Goal: Transaction & Acquisition: Purchase product/service

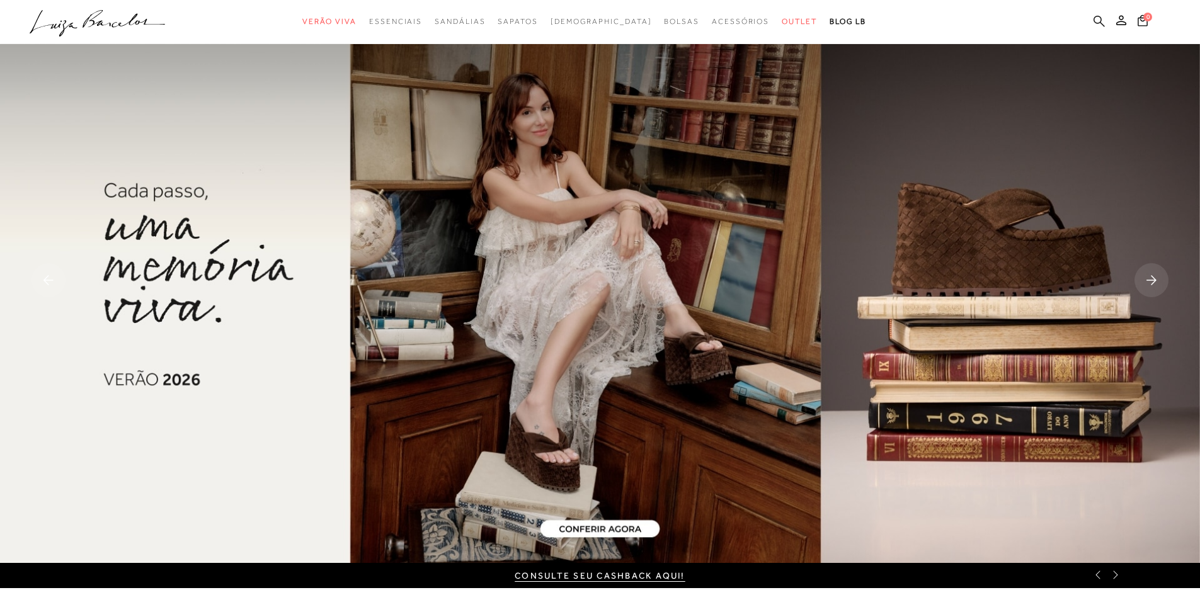
click at [1099, 20] on icon at bounding box center [1098, 21] width 11 height 12
click at [1101, 22] on icon at bounding box center [1098, 20] width 11 height 11
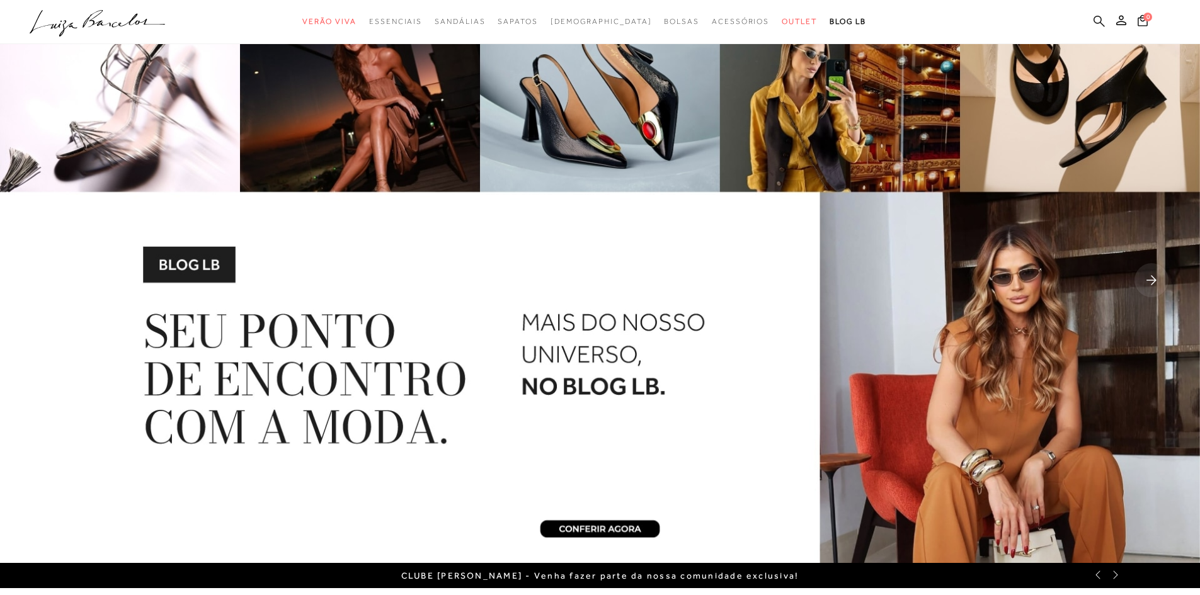
click at [1096, 21] on icon at bounding box center [1098, 21] width 11 height 12
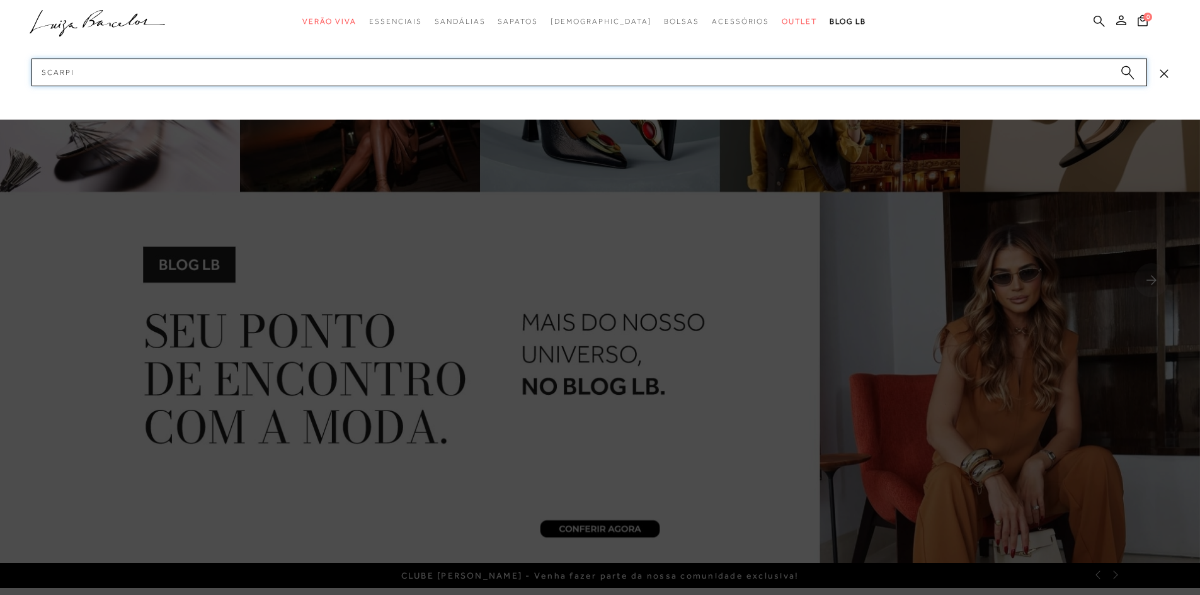
type input "scarpin"
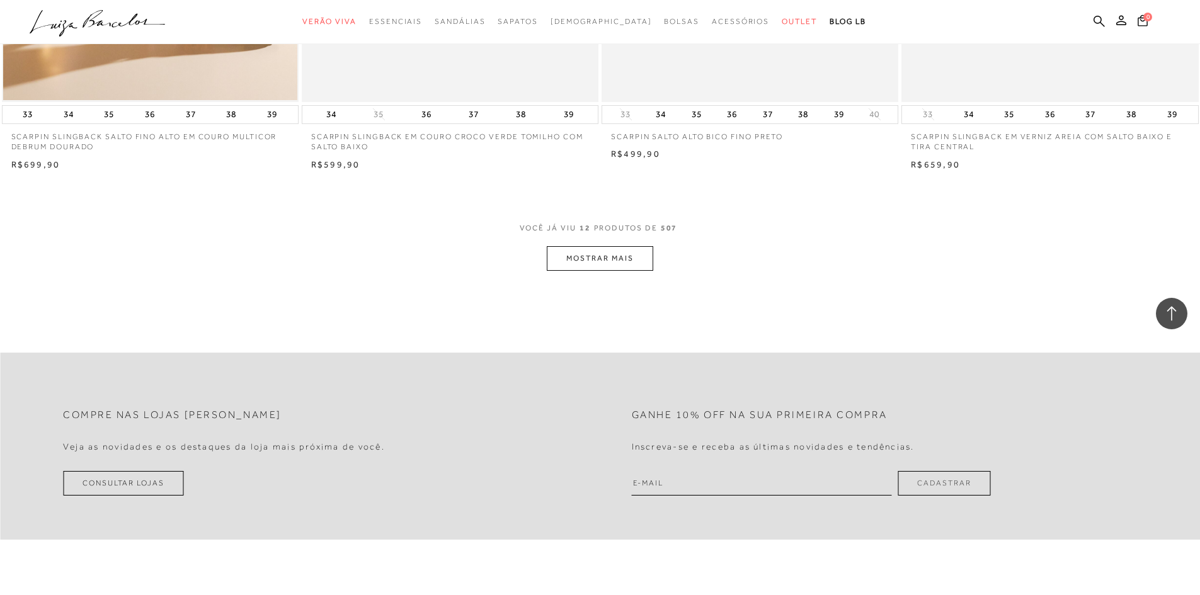
scroll to position [1449, 0]
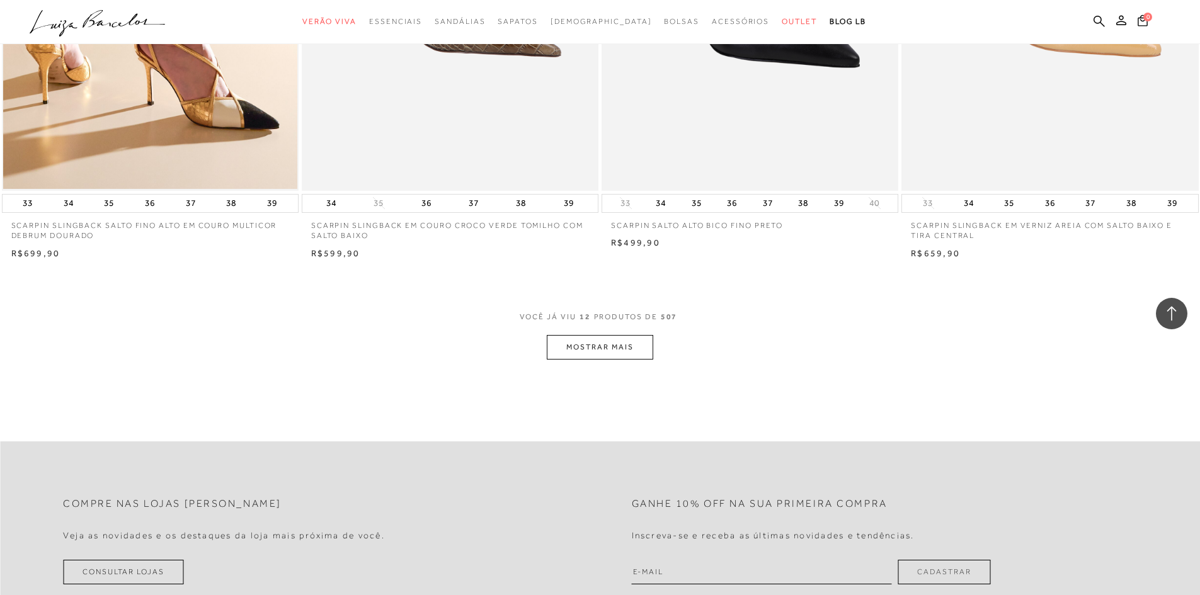
click at [593, 348] on button "MOSTRAR MAIS" at bounding box center [600, 347] width 106 height 25
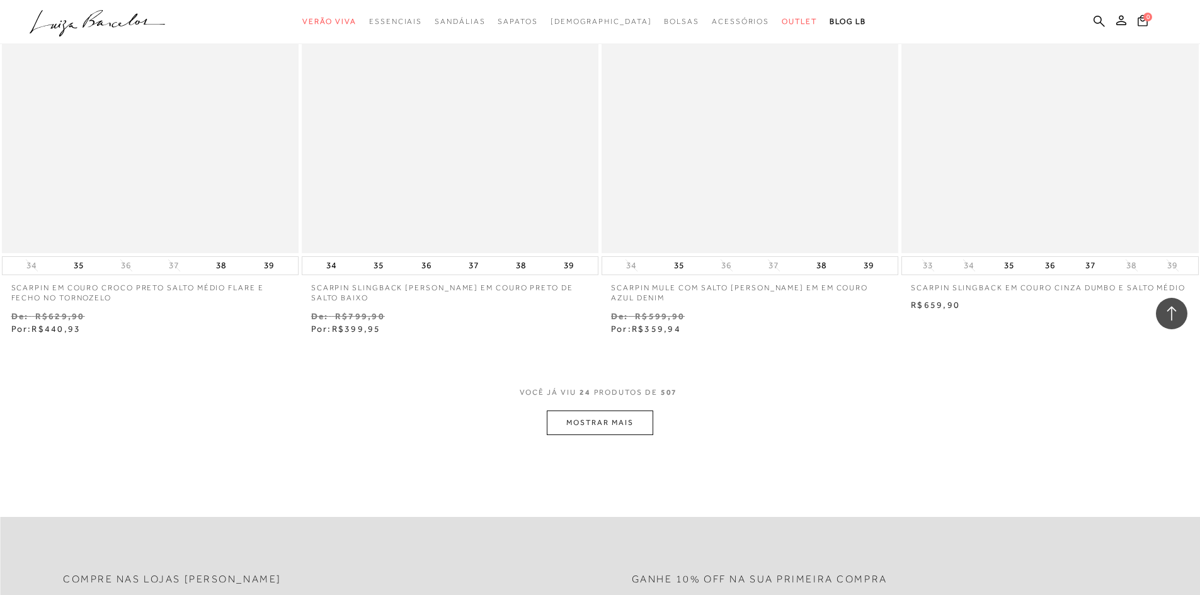
scroll to position [3023, 0]
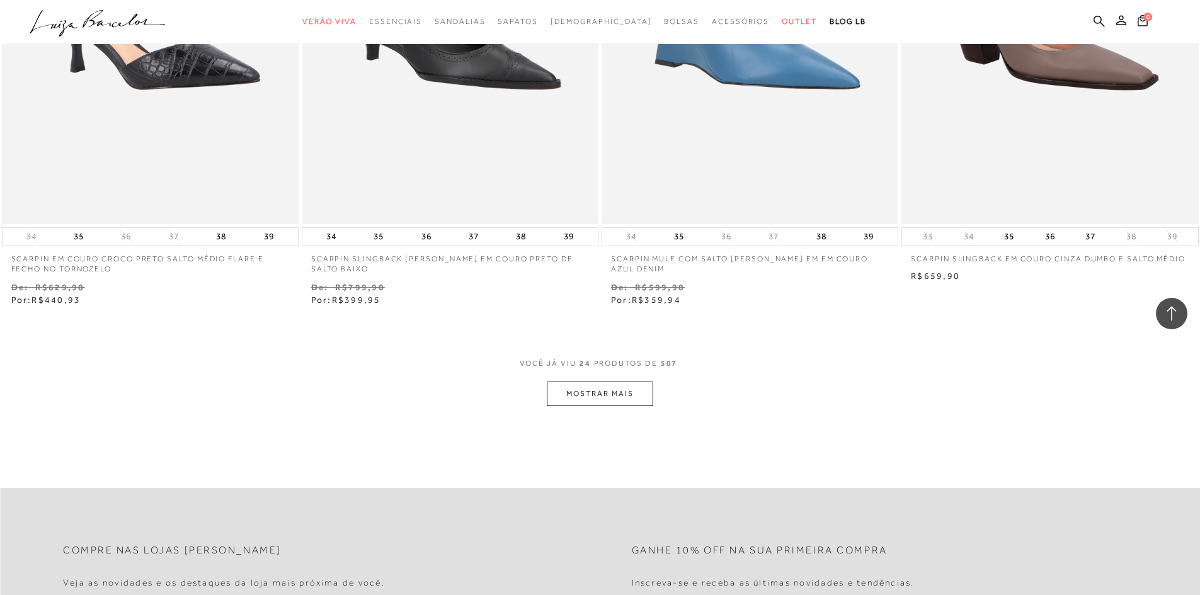
click at [611, 403] on button "MOSTRAR MAIS" at bounding box center [600, 394] width 106 height 25
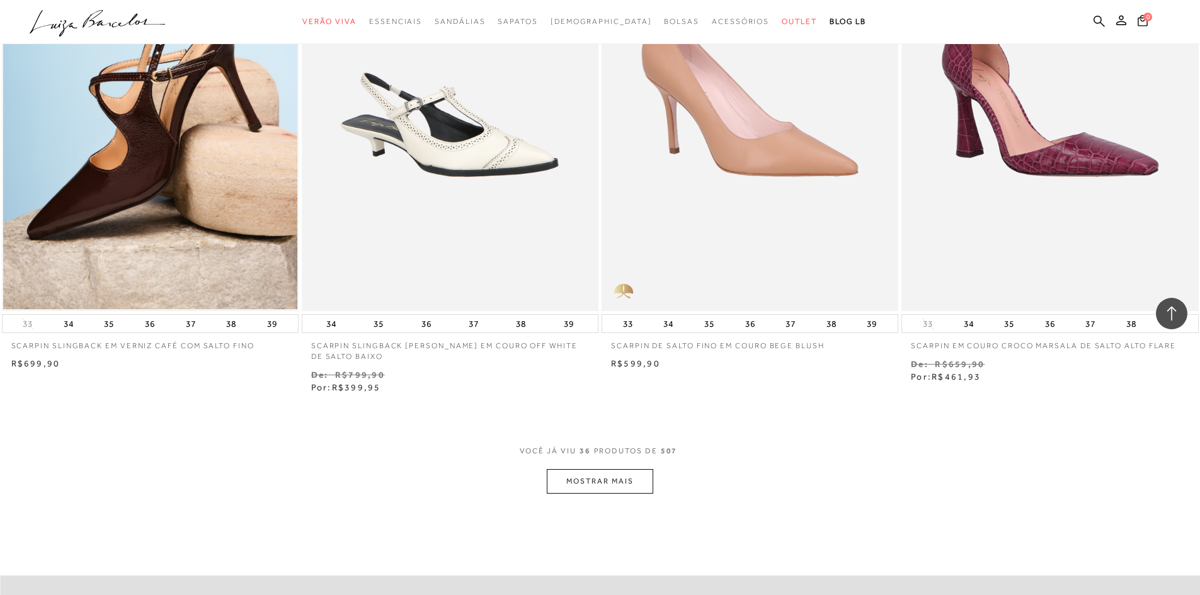
scroll to position [4535, 0]
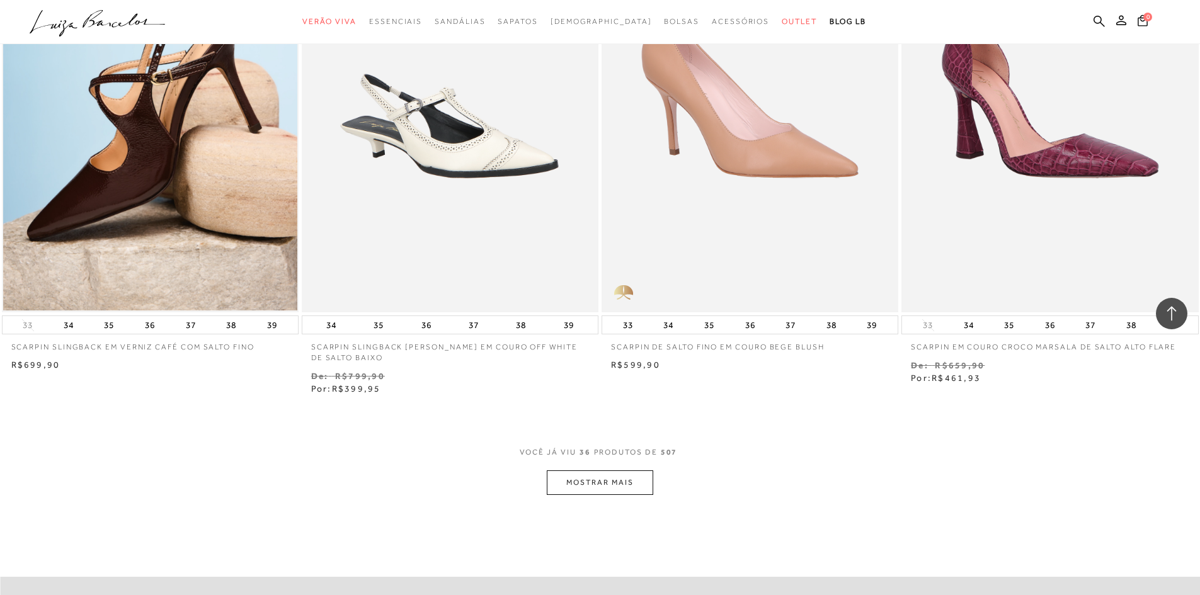
click at [612, 479] on button "MOSTRAR MAIS" at bounding box center [600, 483] width 106 height 25
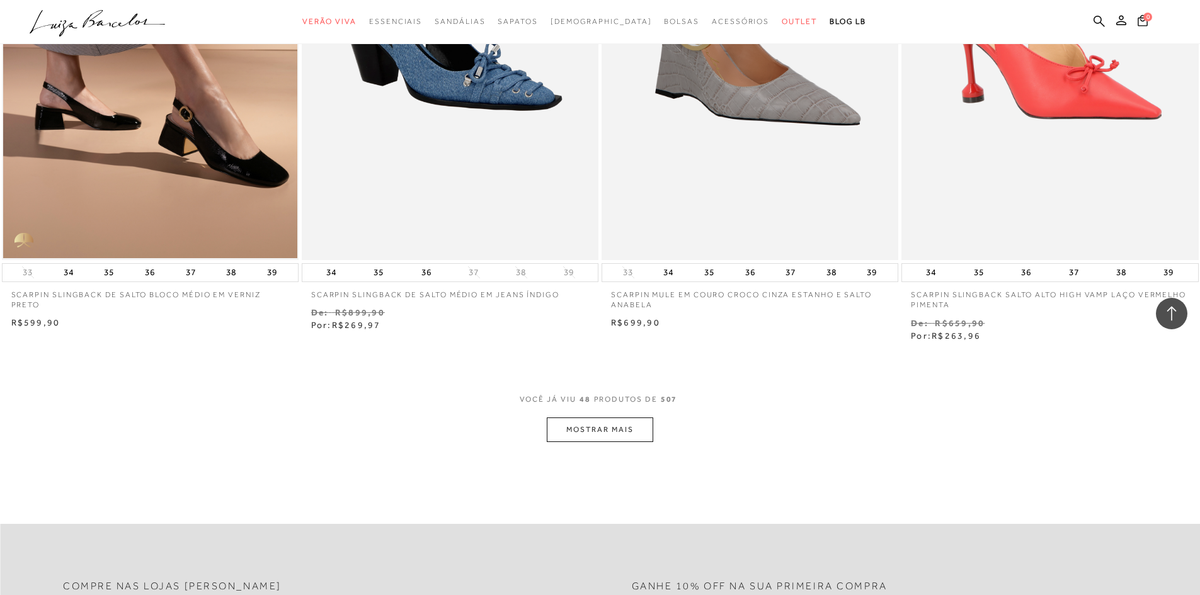
scroll to position [6173, 0]
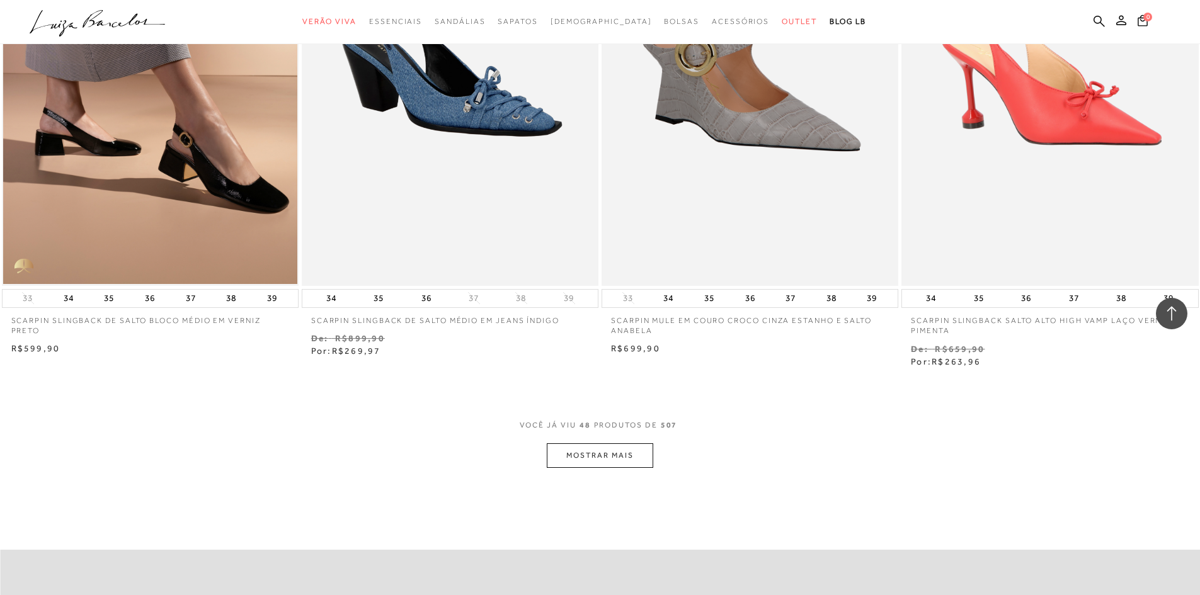
click at [595, 443] on button "MOSTRAR MAIS" at bounding box center [600, 455] width 106 height 25
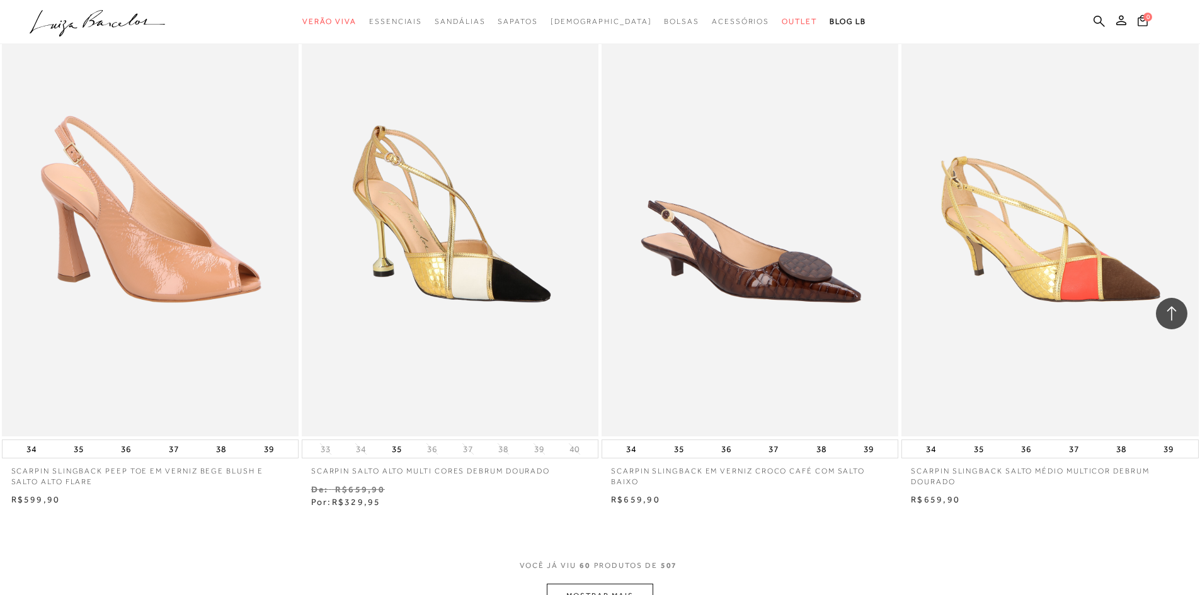
scroll to position [7810, 0]
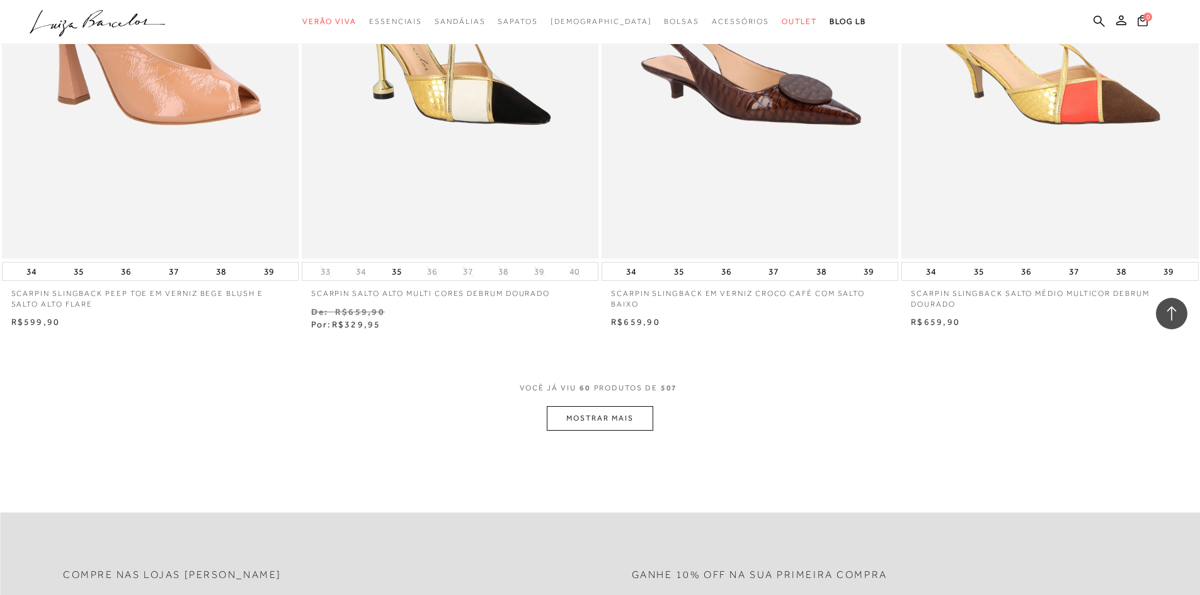
drag, startPoint x: 634, startPoint y: 422, endPoint x: 628, endPoint y: 413, distance: 10.5
click at [627, 411] on button "MOSTRAR MAIS" at bounding box center [600, 418] width 106 height 25
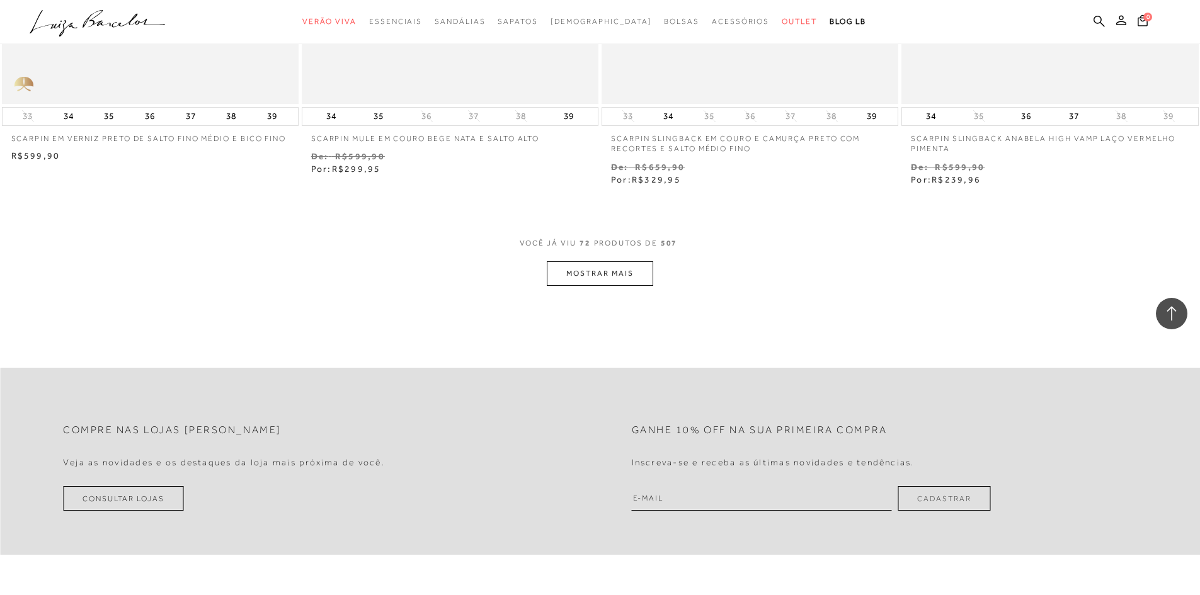
scroll to position [9574, 0]
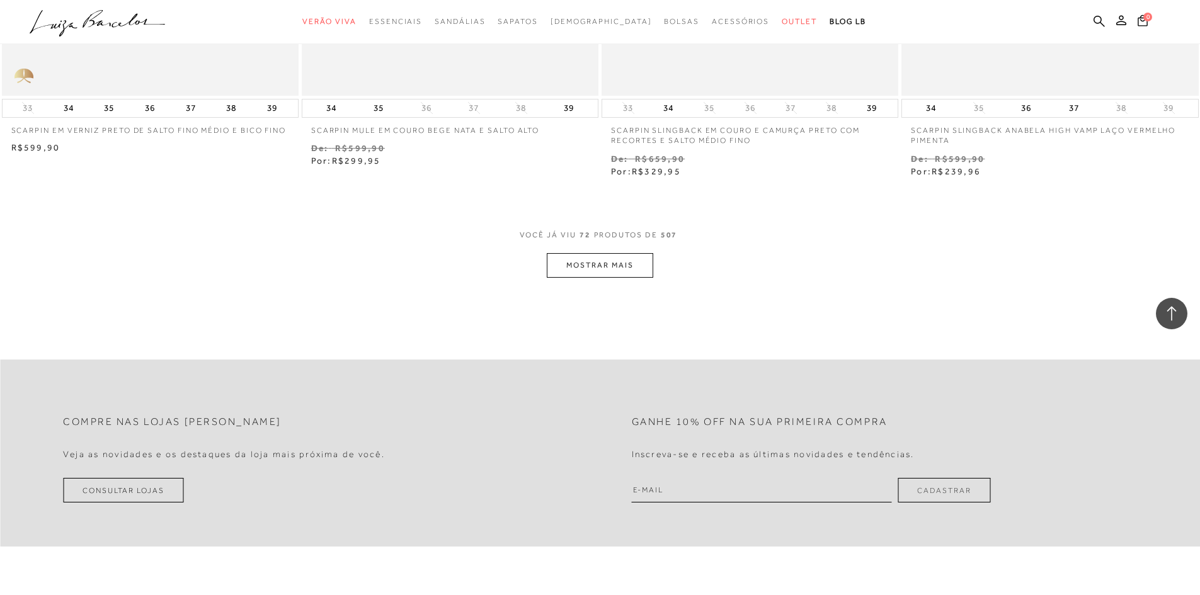
click at [622, 263] on button "MOSTRAR MAIS" at bounding box center [600, 265] width 106 height 25
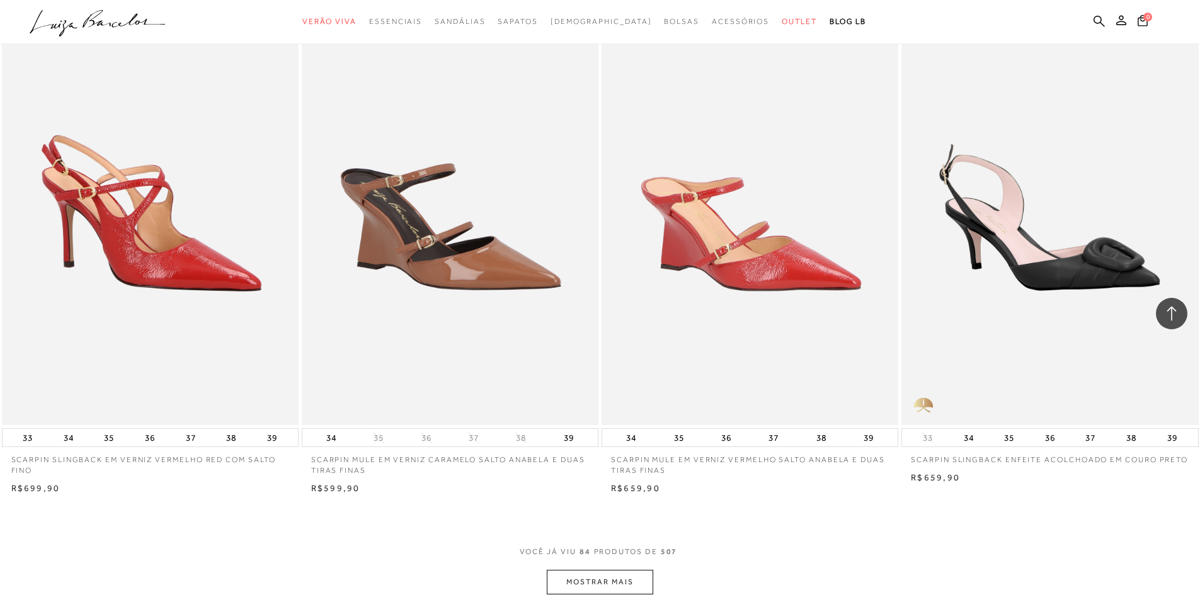
scroll to position [11086, 0]
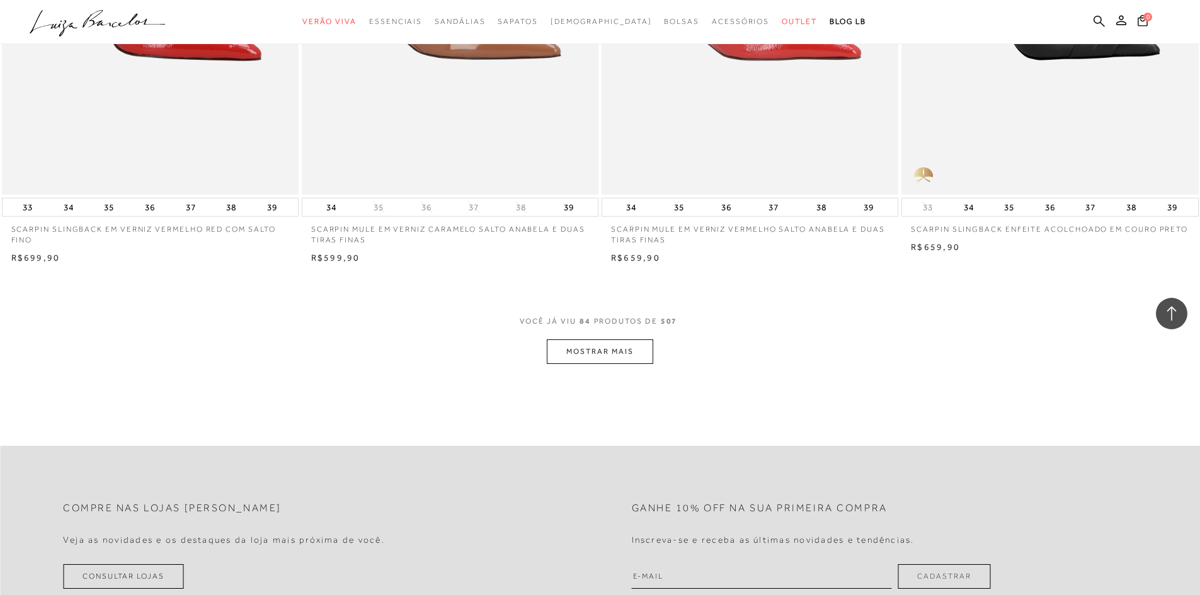
click at [630, 342] on button "MOSTRAR MAIS" at bounding box center [600, 351] width 106 height 25
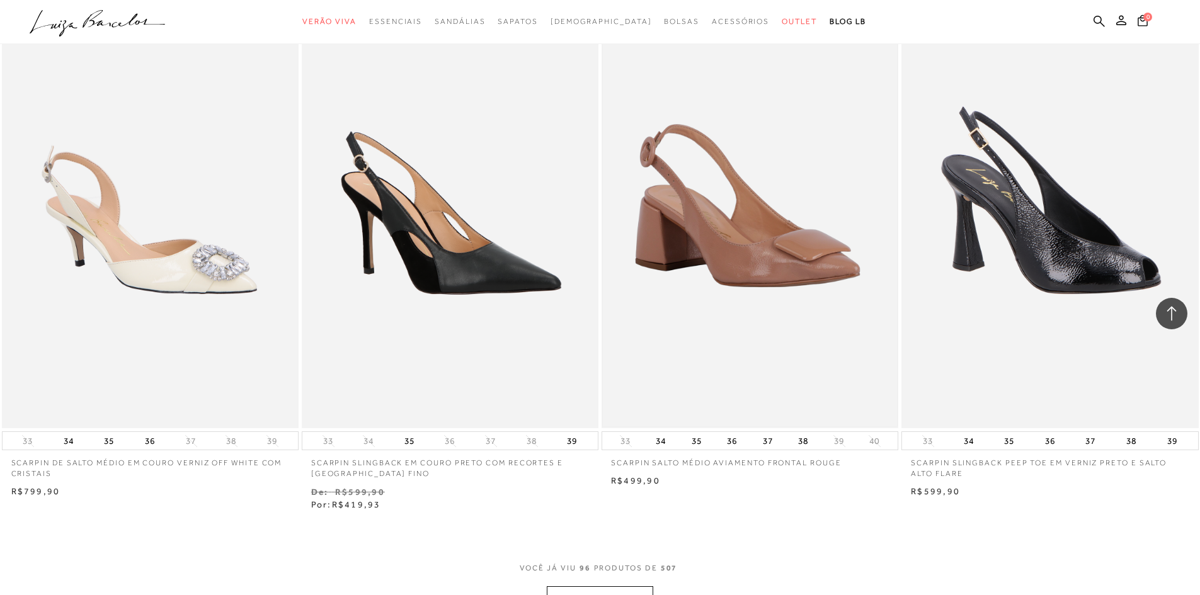
scroll to position [12471, 0]
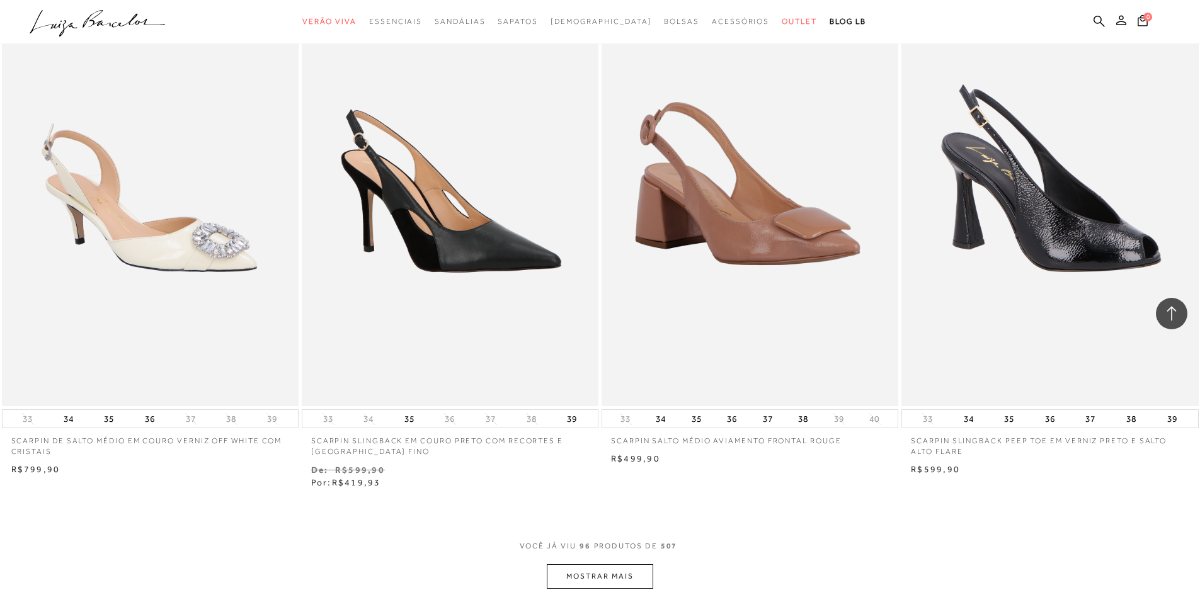
click at [612, 568] on button "MOSTRAR MAIS" at bounding box center [600, 576] width 106 height 25
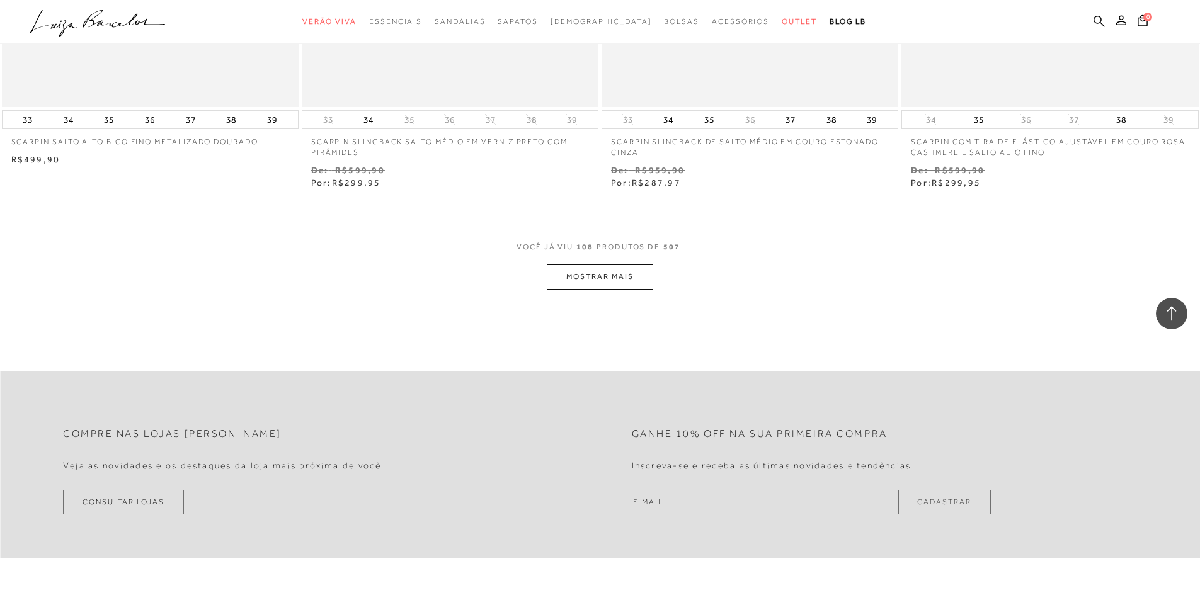
scroll to position [14424, 0]
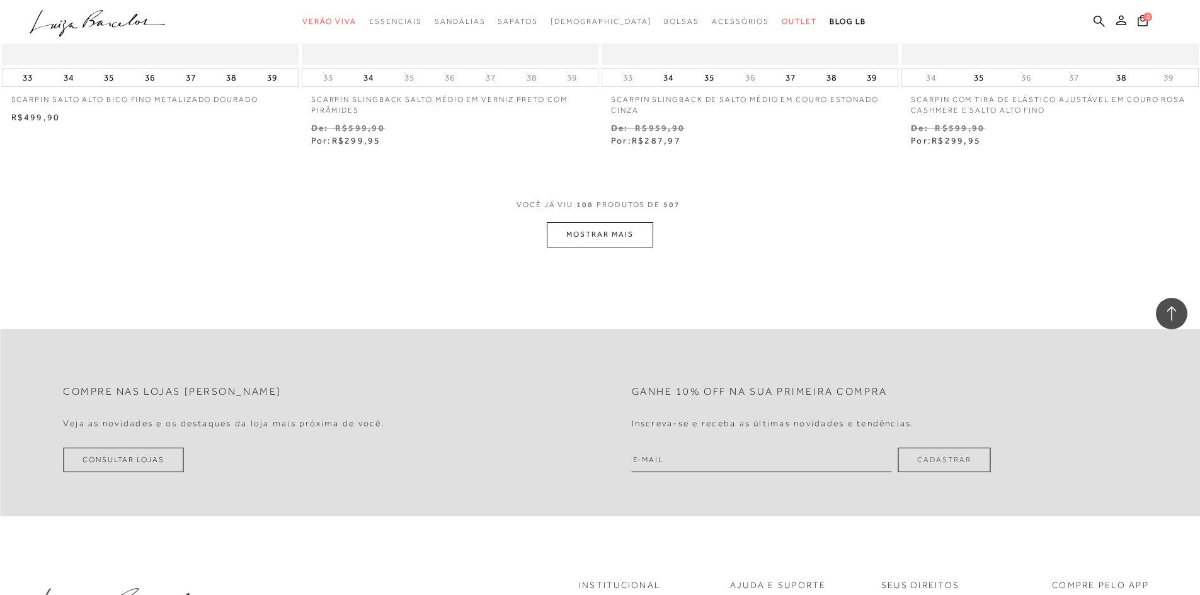
click at [598, 230] on button "MOSTRAR MAIS" at bounding box center [600, 234] width 106 height 25
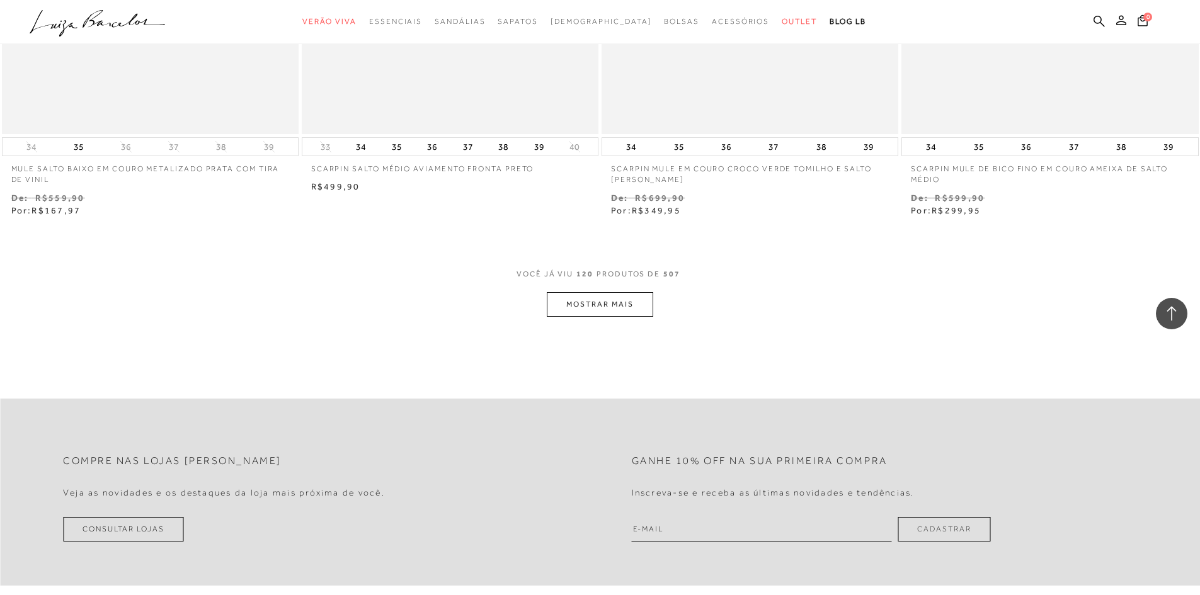
scroll to position [15998, 0]
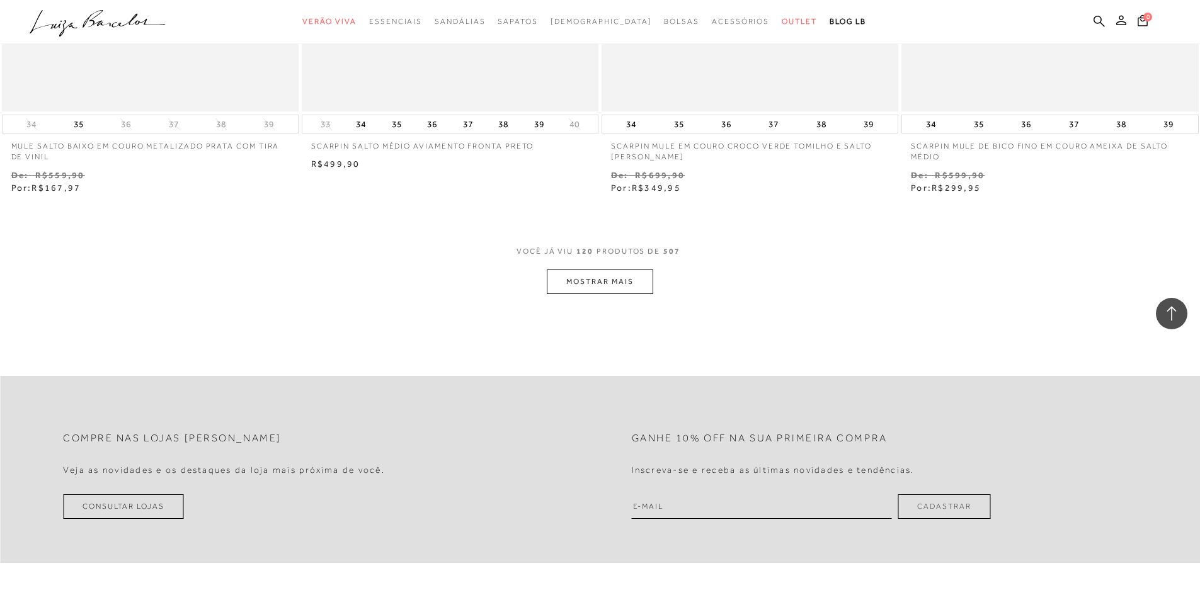
click at [617, 273] on button "MOSTRAR MAIS" at bounding box center [600, 282] width 106 height 25
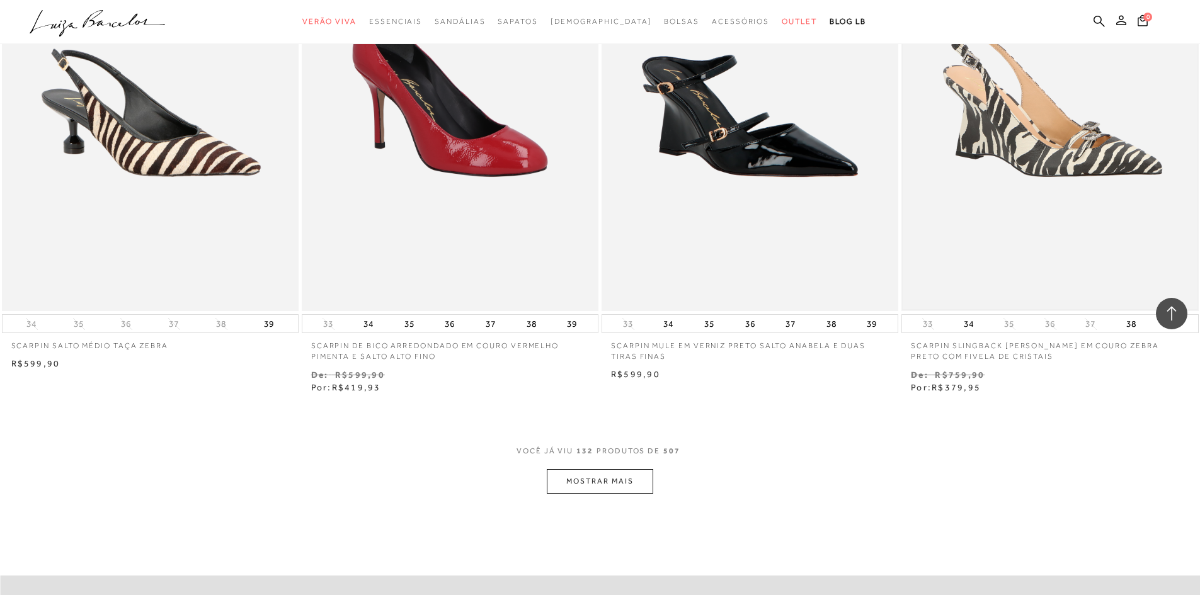
scroll to position [17447, 0]
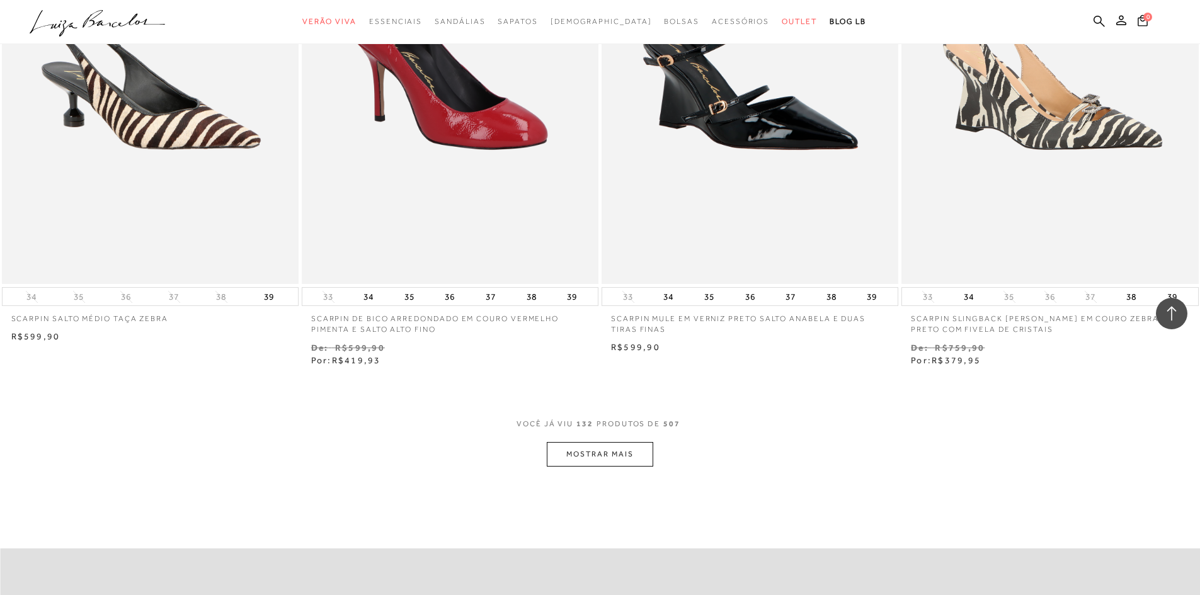
click at [613, 442] on button "MOSTRAR MAIS" at bounding box center [600, 454] width 106 height 25
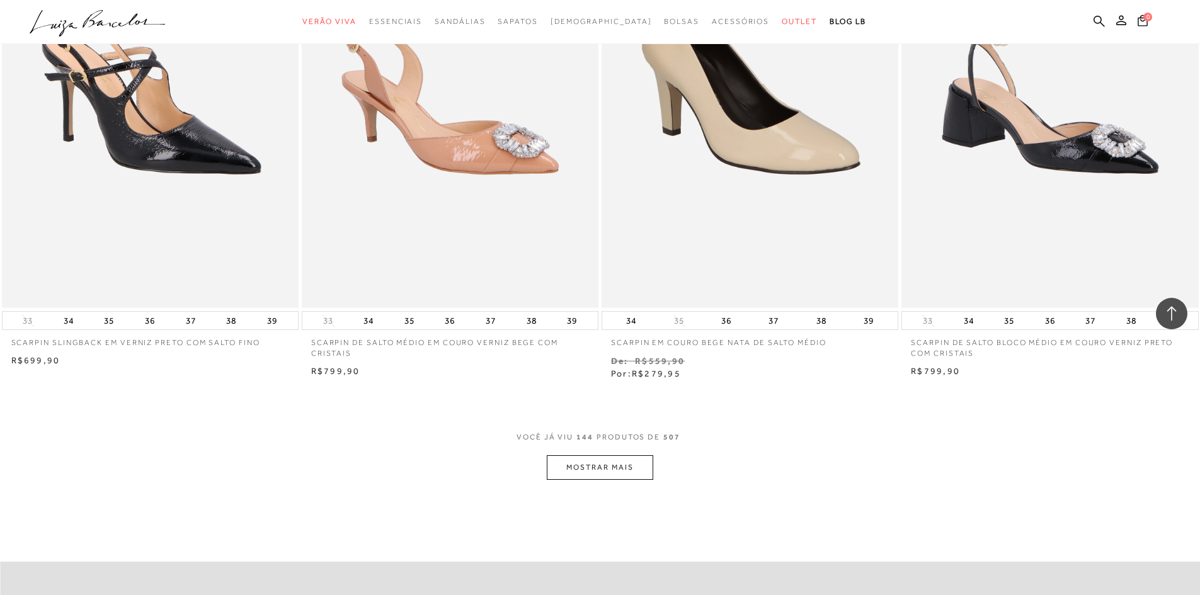
scroll to position [19022, 0]
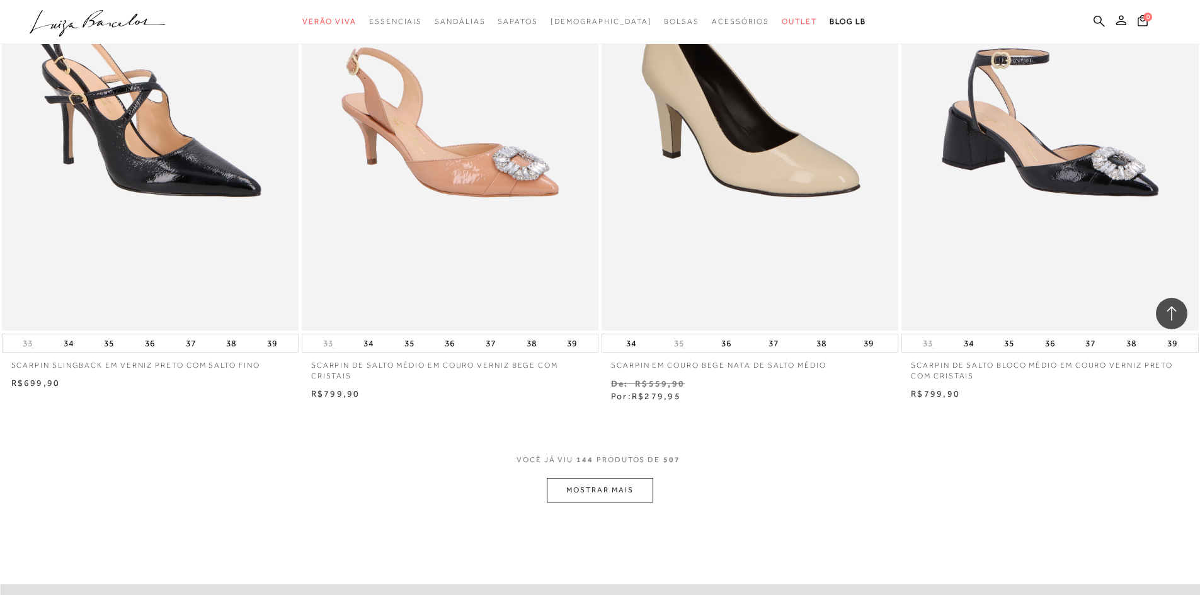
click at [641, 484] on button "MOSTRAR MAIS" at bounding box center [600, 490] width 106 height 25
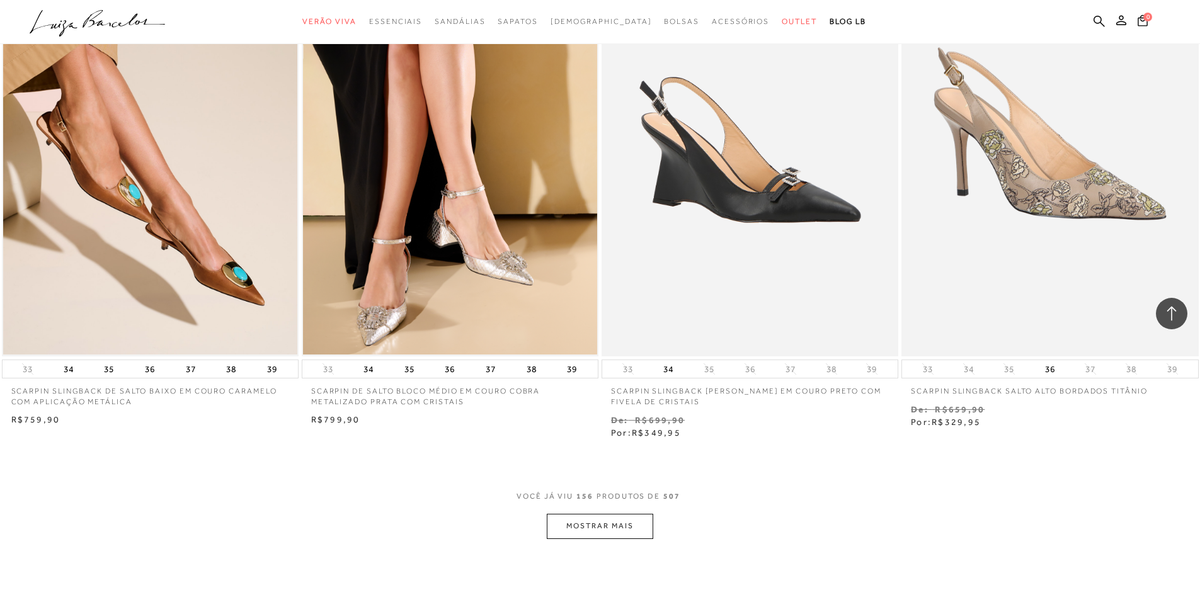
scroll to position [20785, 0]
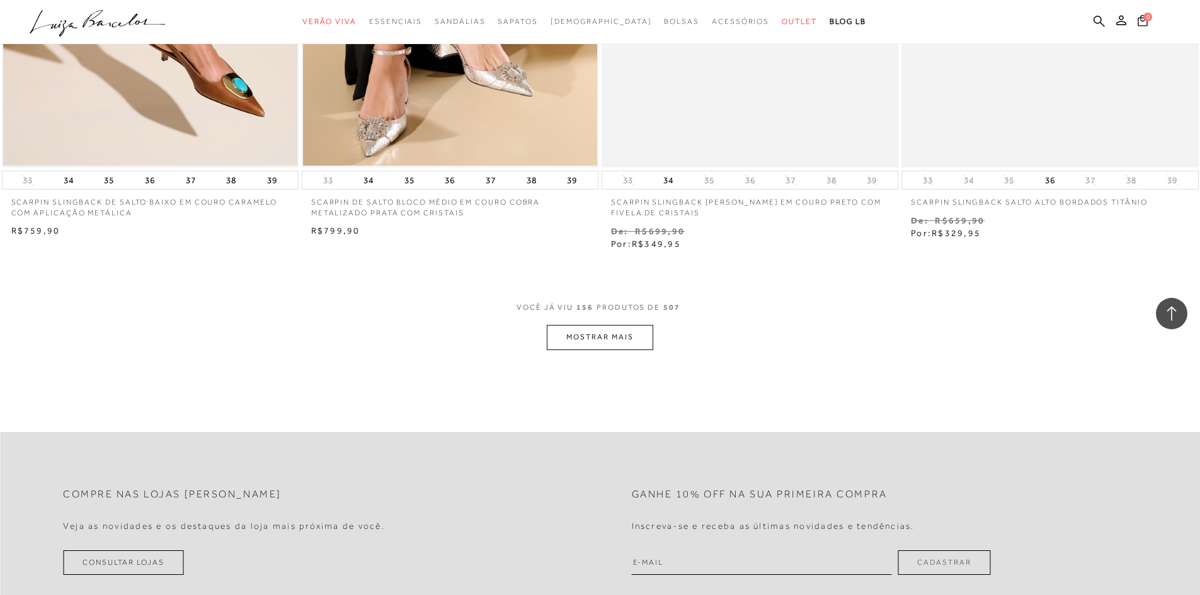
click at [597, 328] on button "MOSTRAR MAIS" at bounding box center [600, 337] width 106 height 25
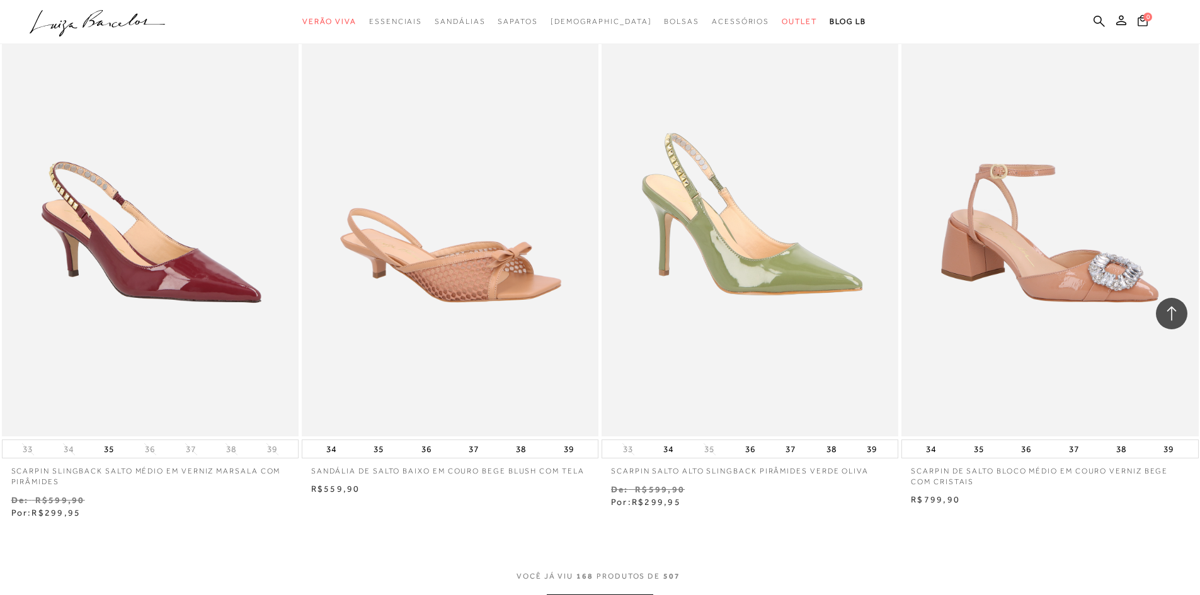
scroll to position [22234, 0]
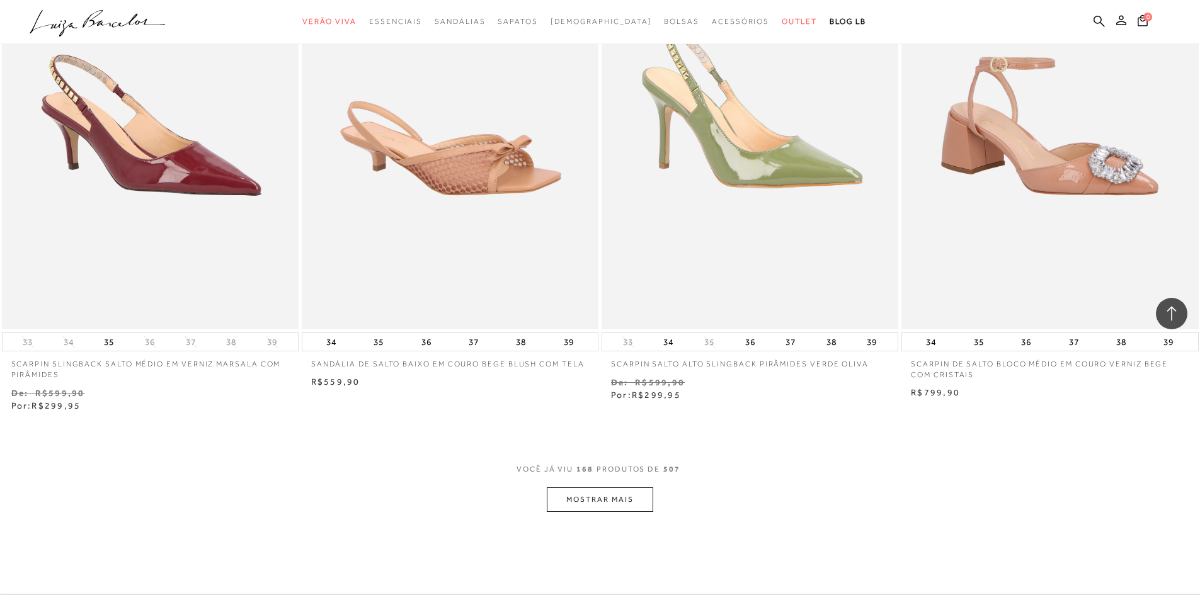
click at [605, 488] on button "MOSTRAR MAIS" at bounding box center [600, 500] width 106 height 25
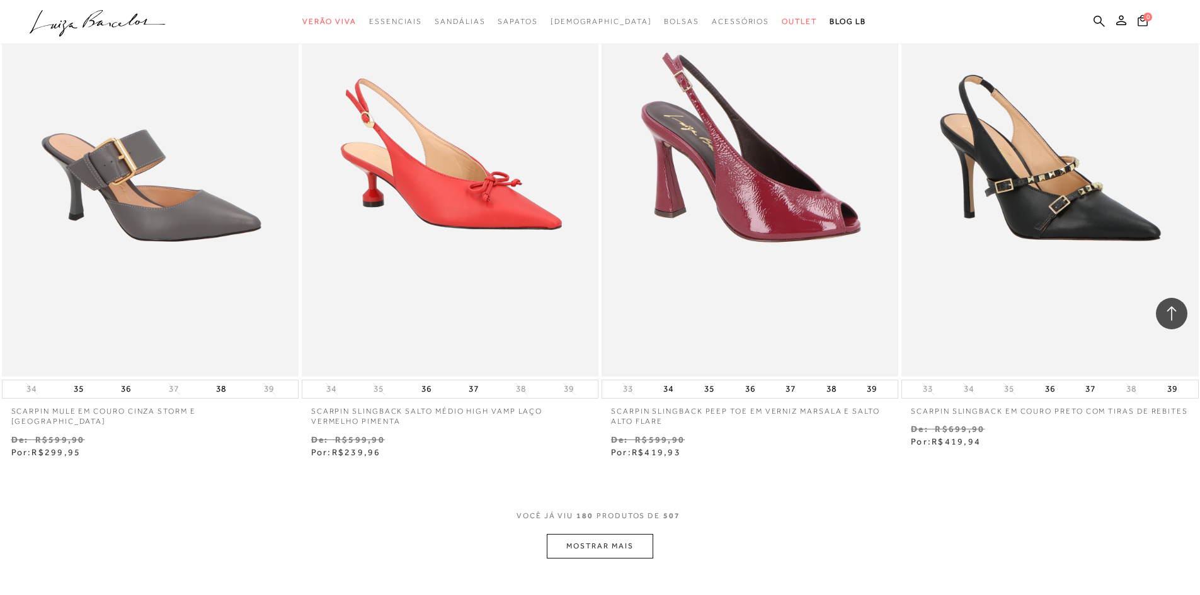
scroll to position [24061, 0]
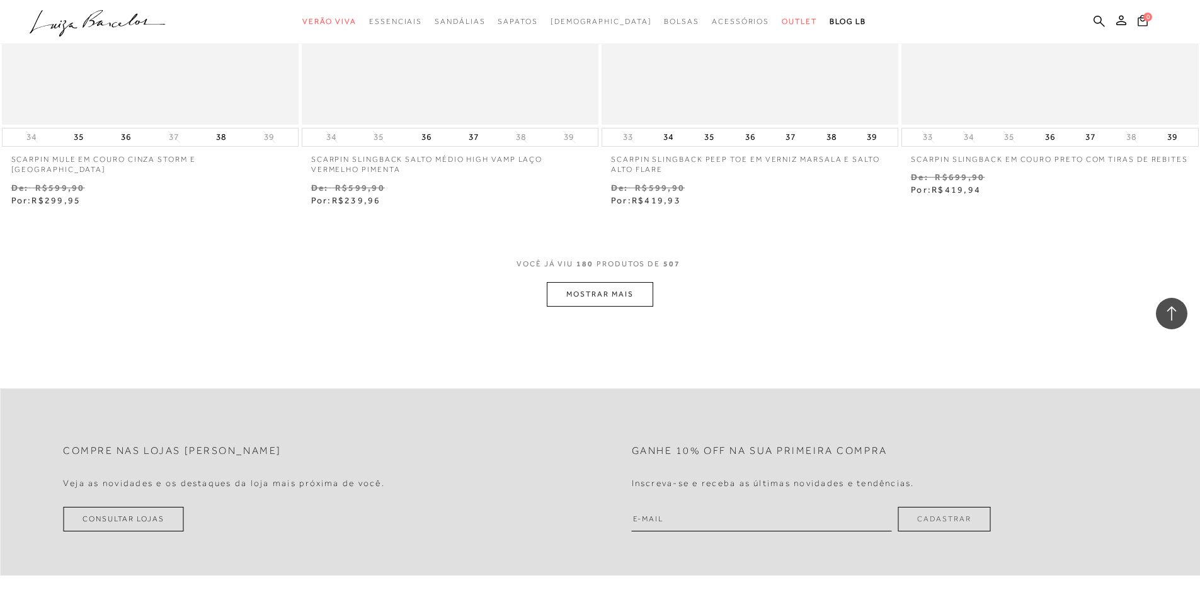
click at [597, 292] on button "MOSTRAR MAIS" at bounding box center [600, 294] width 106 height 25
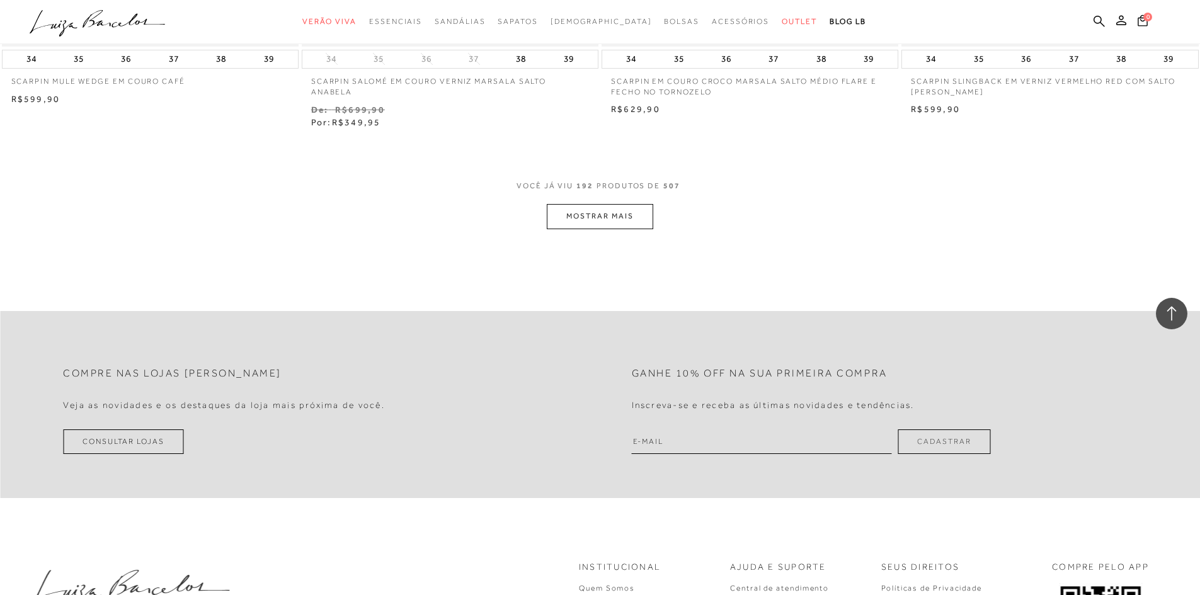
scroll to position [25761, 0]
click at [595, 213] on button "MOSTRAR MAIS" at bounding box center [600, 215] width 106 height 25
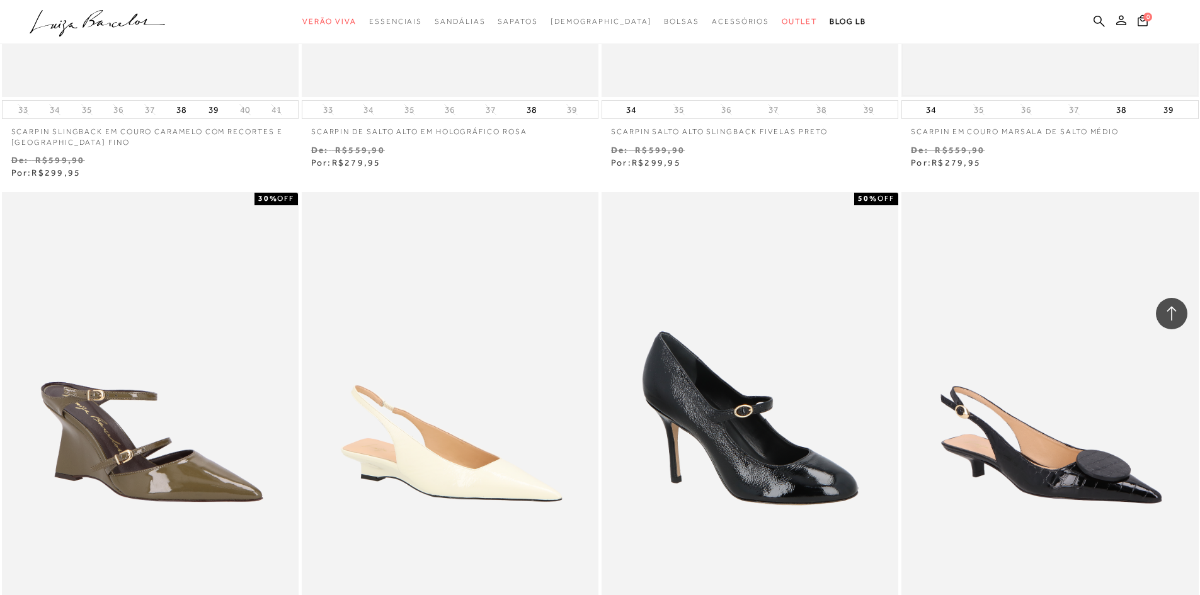
scroll to position [27084, 0]
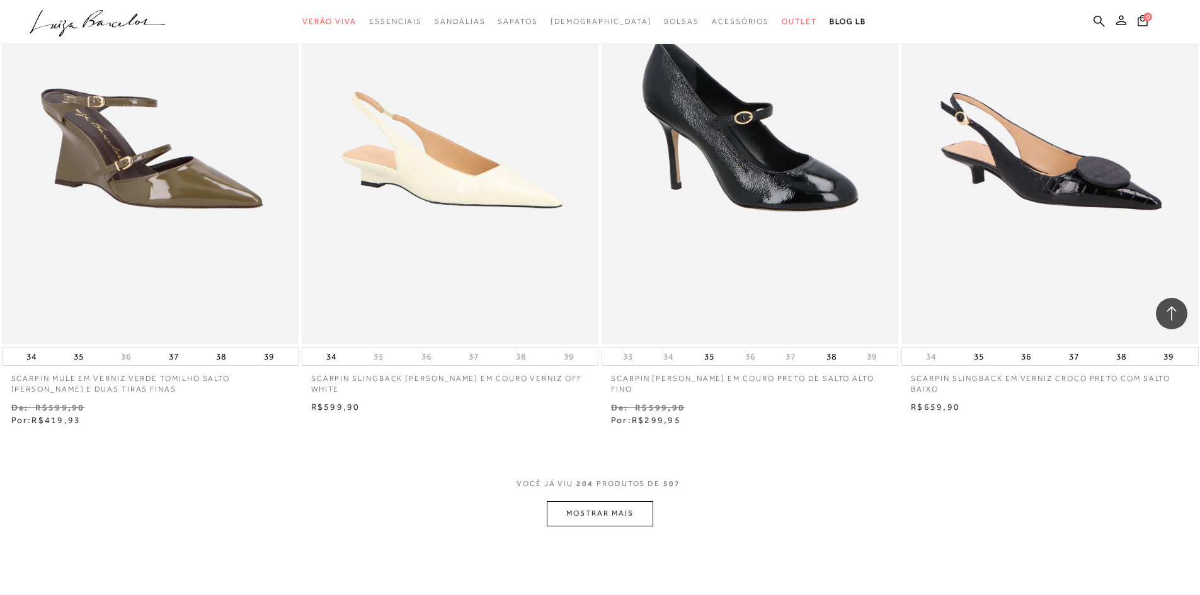
click at [617, 505] on button "MOSTRAR MAIS" at bounding box center [600, 513] width 106 height 25
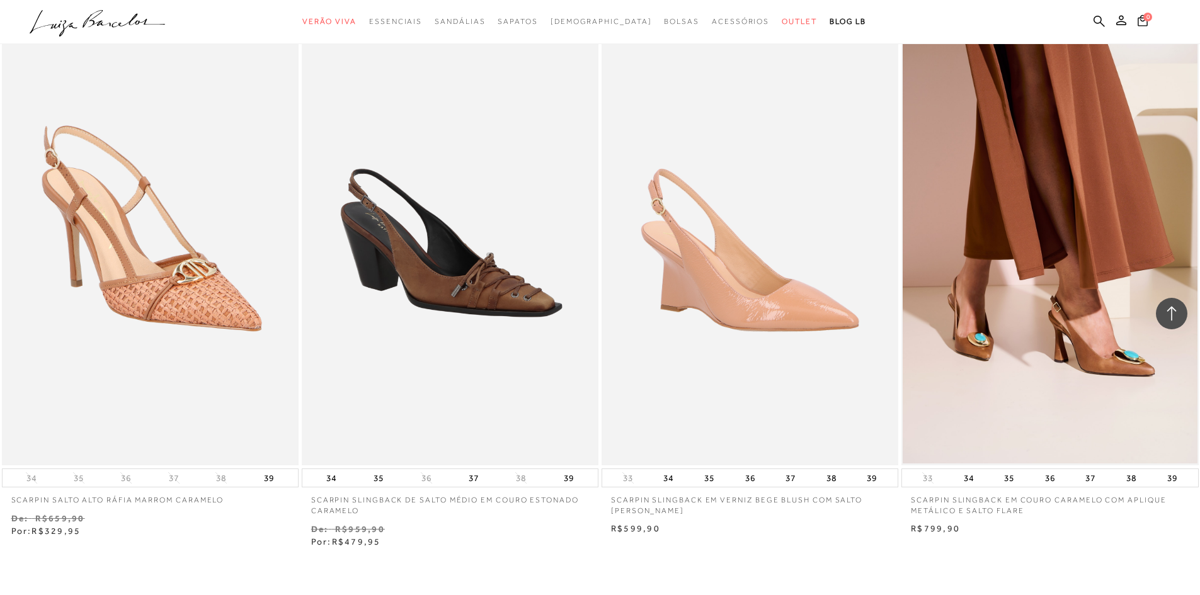
scroll to position [28974, 0]
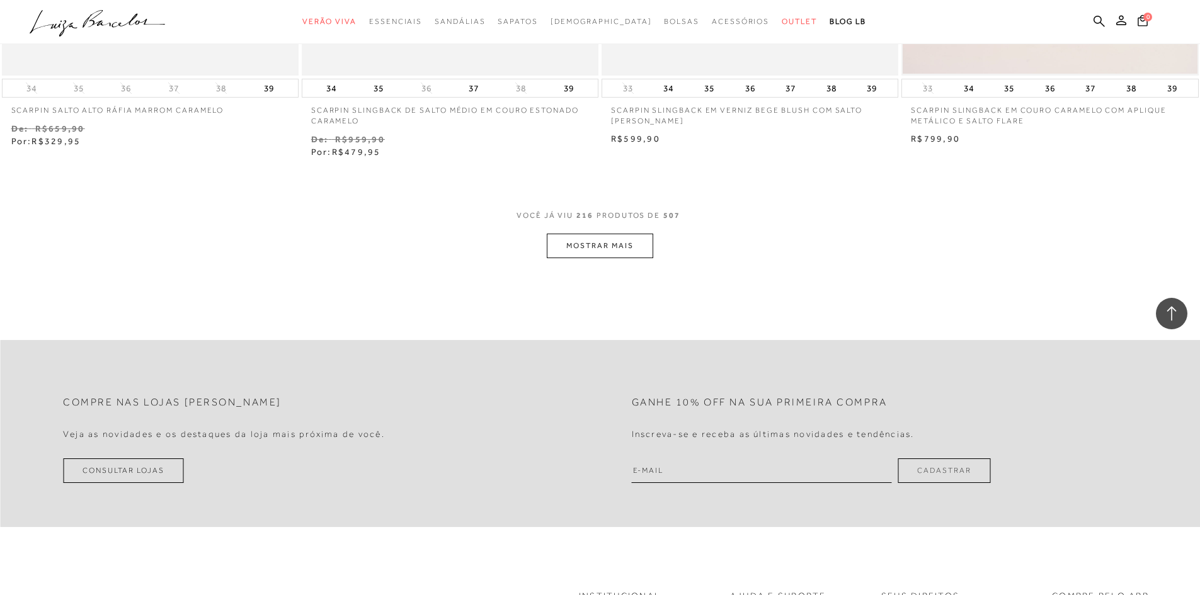
click at [605, 234] on button "MOSTRAR MAIS" at bounding box center [600, 246] width 106 height 25
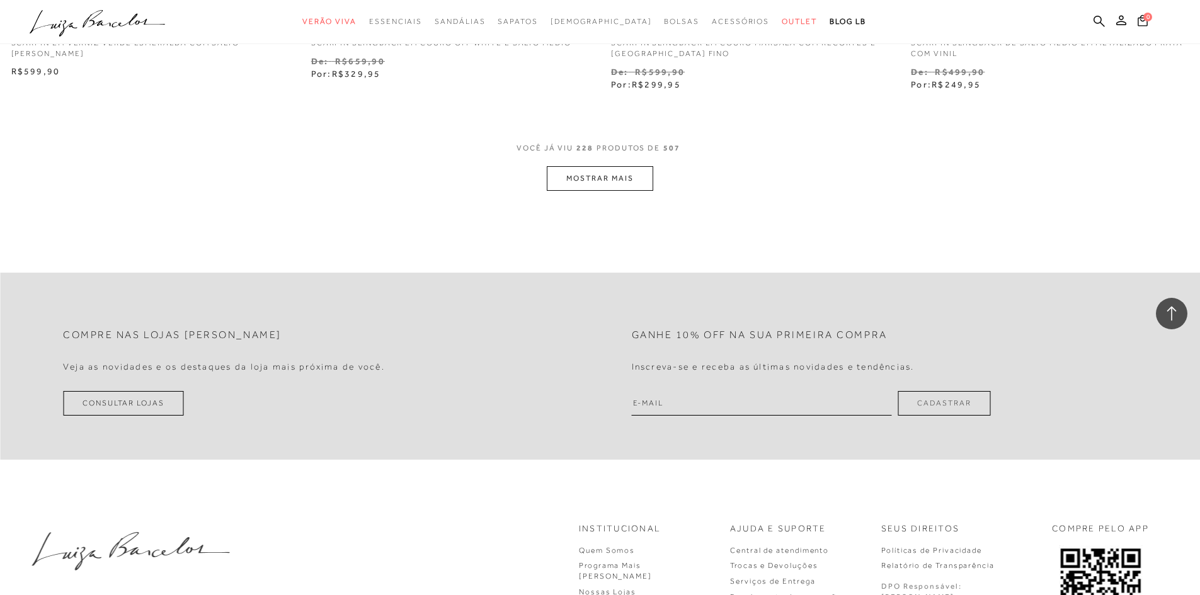
scroll to position [30674, 0]
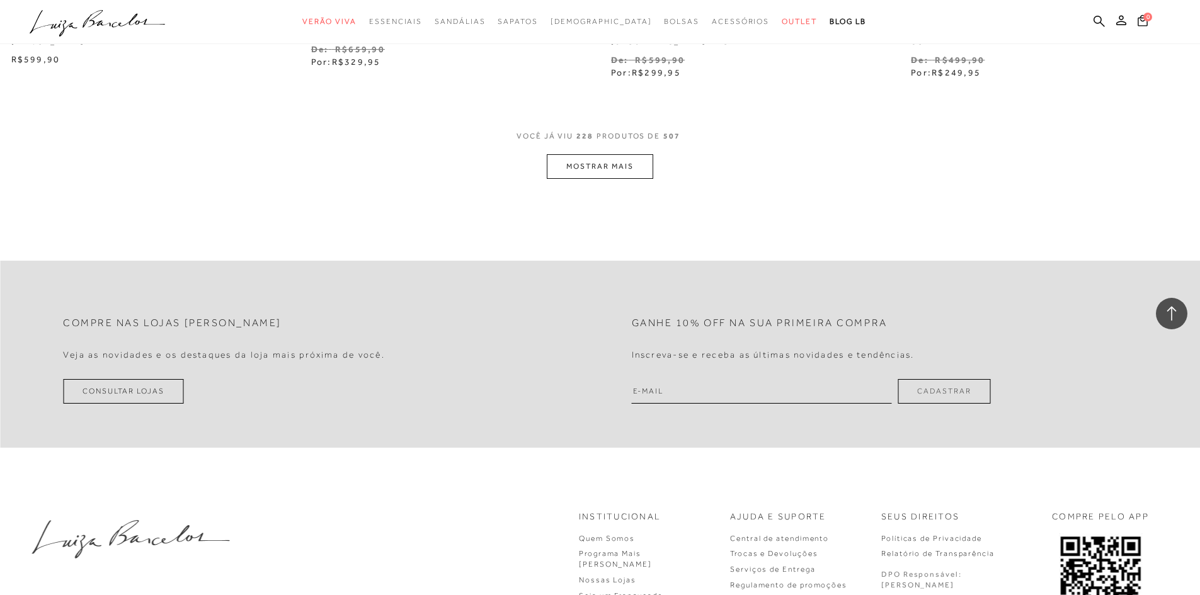
click at [602, 156] on button "MOSTRAR MAIS" at bounding box center [600, 166] width 106 height 25
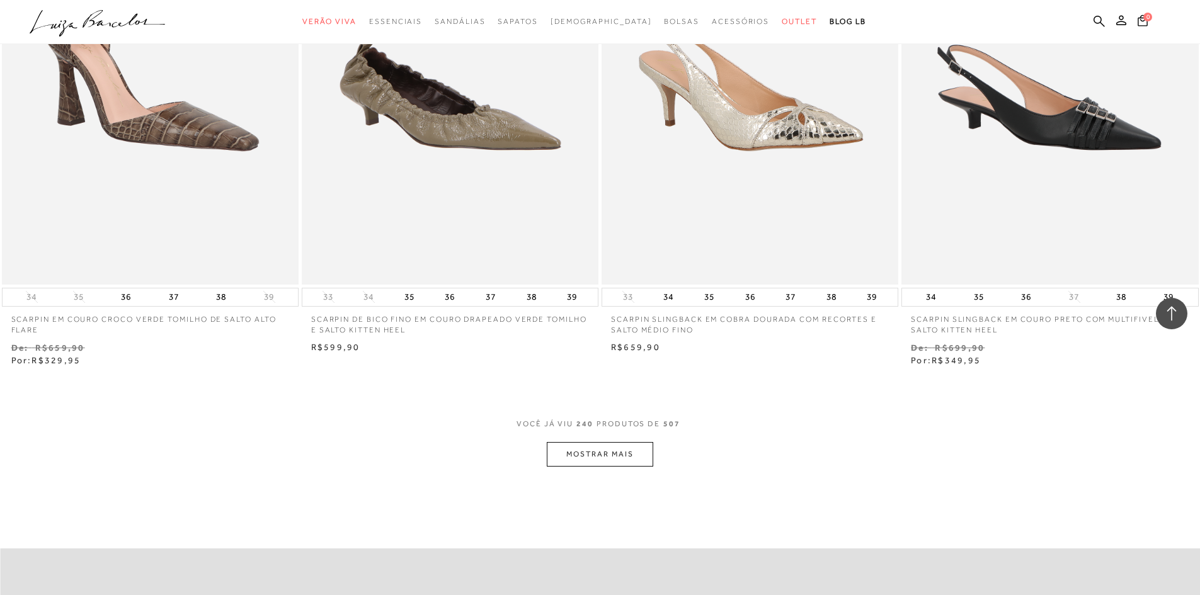
scroll to position [32249, 0]
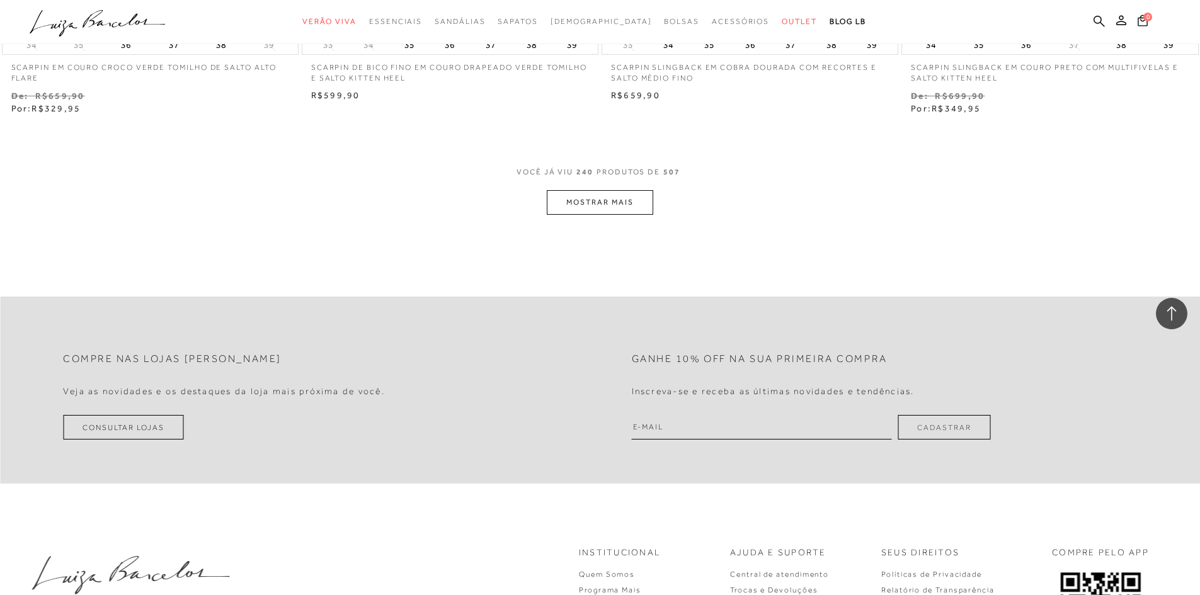
click at [593, 174] on div "VOCê JÁ VIU 240 PRODUTOS DE 507" at bounding box center [599, 178] width 167 height 23
click at [603, 194] on button "MOSTRAR MAIS" at bounding box center [600, 202] width 106 height 25
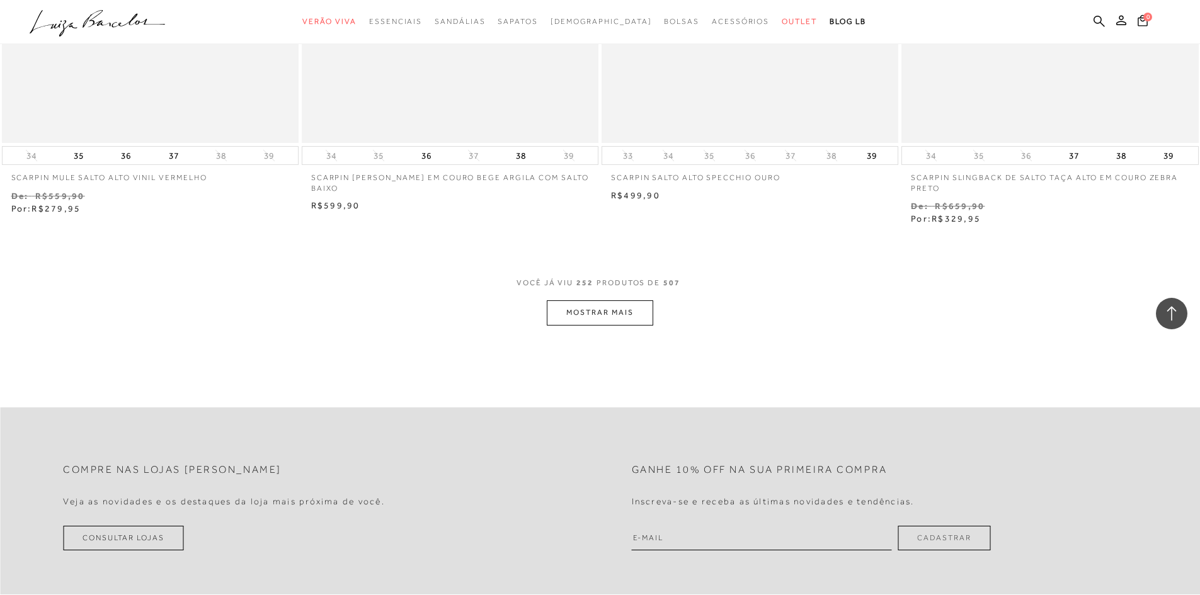
scroll to position [33761, 0]
click at [610, 305] on button "MOSTRAR MAIS" at bounding box center [600, 312] width 106 height 25
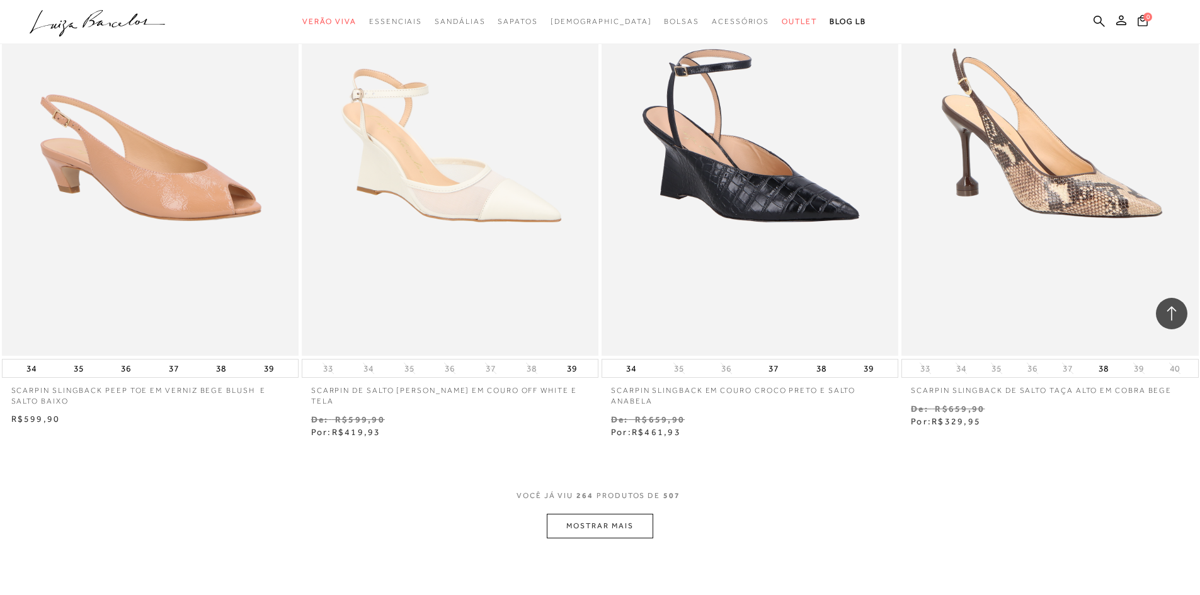
scroll to position [35146, 0]
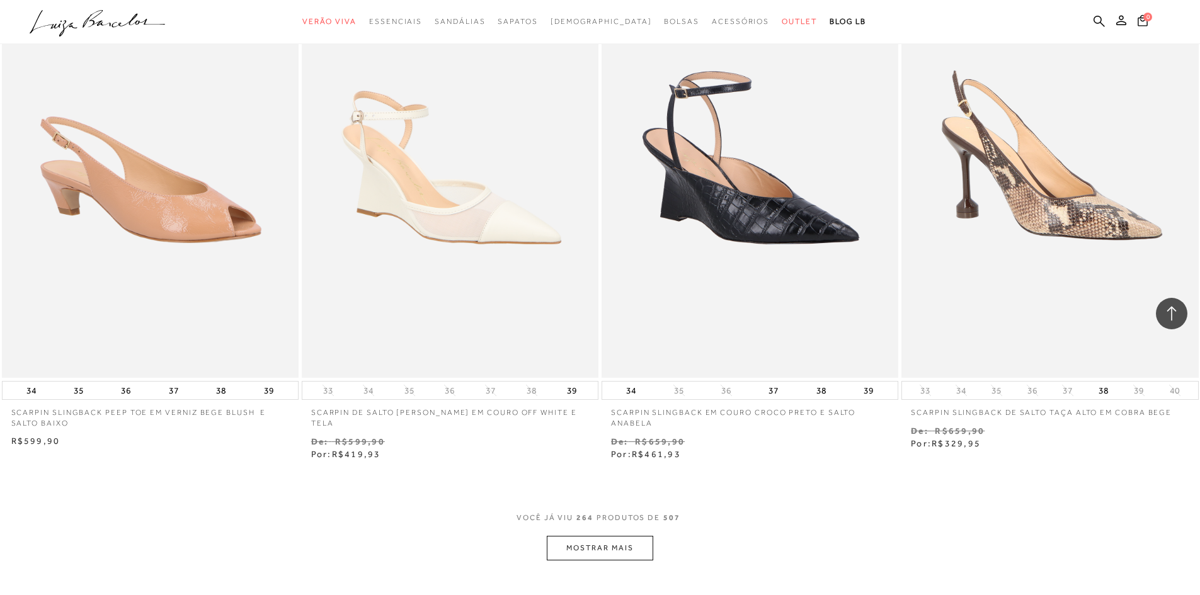
click at [588, 537] on button "MOSTRAR MAIS" at bounding box center [600, 548] width 106 height 25
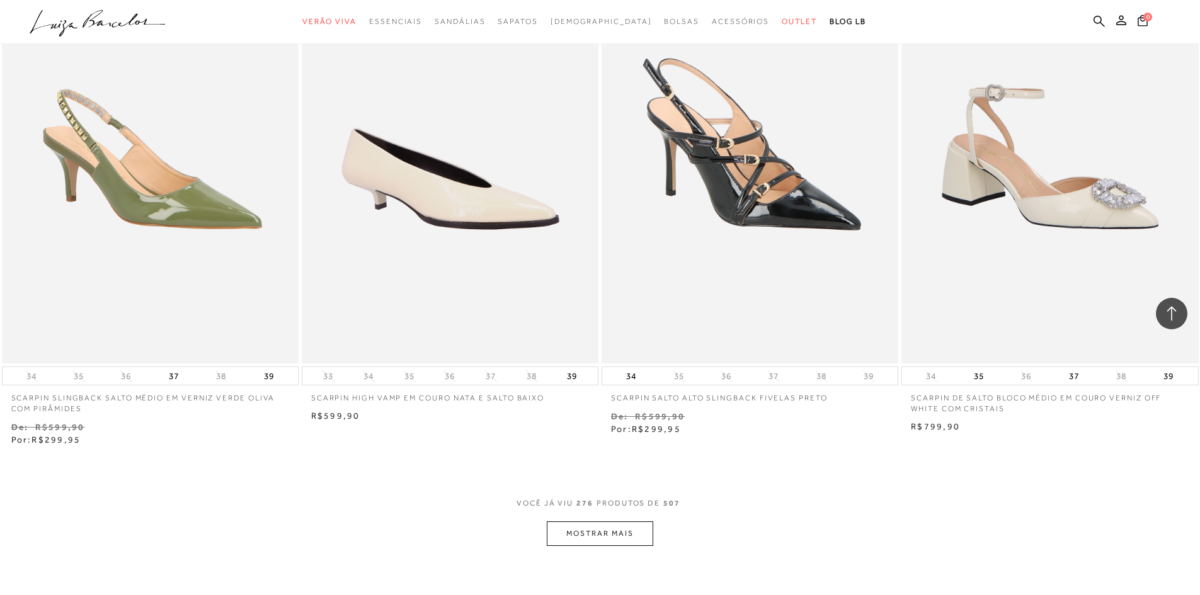
scroll to position [36784, 0]
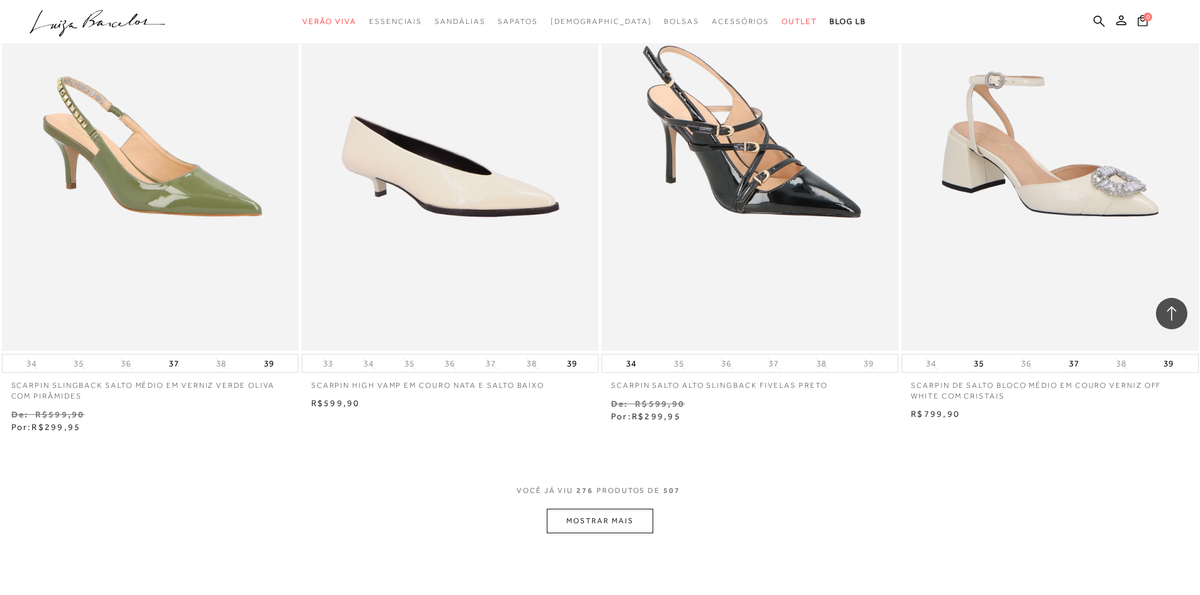
click at [624, 509] on button "MOSTRAR MAIS" at bounding box center [600, 521] width 106 height 25
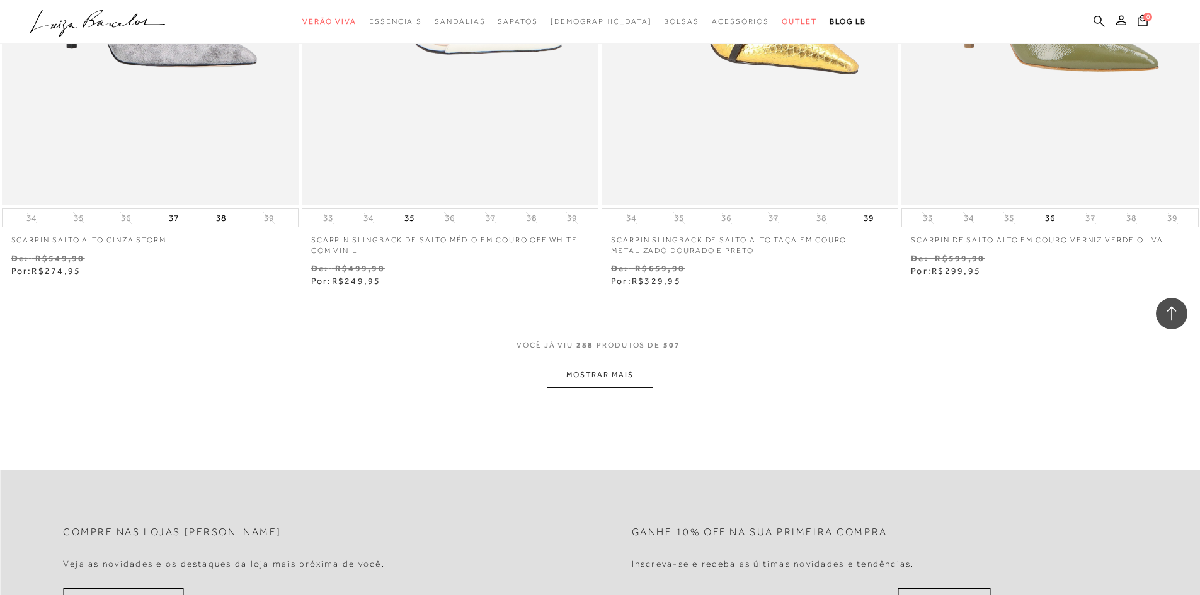
scroll to position [38547, 0]
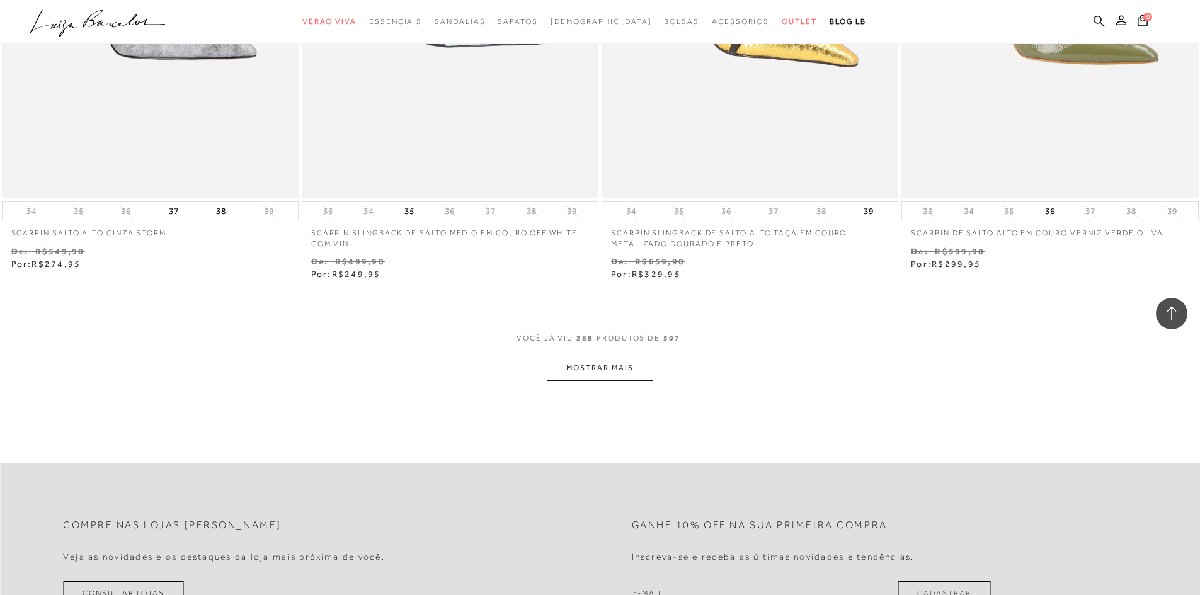
click at [571, 360] on button "MOSTRAR MAIS" at bounding box center [600, 368] width 106 height 25
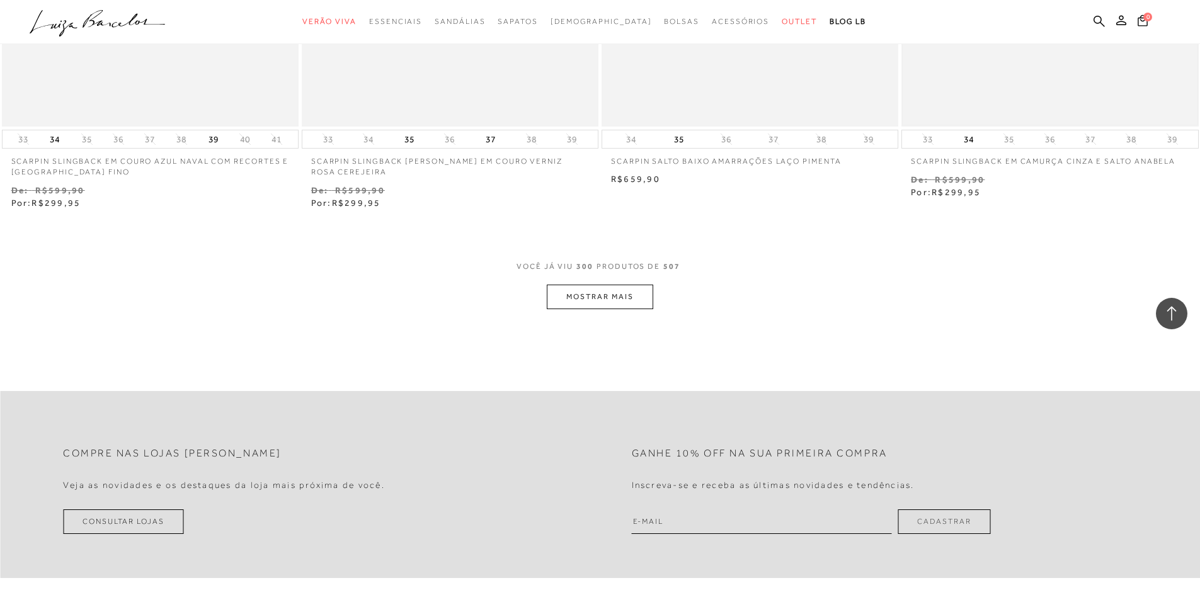
scroll to position [40248, 0]
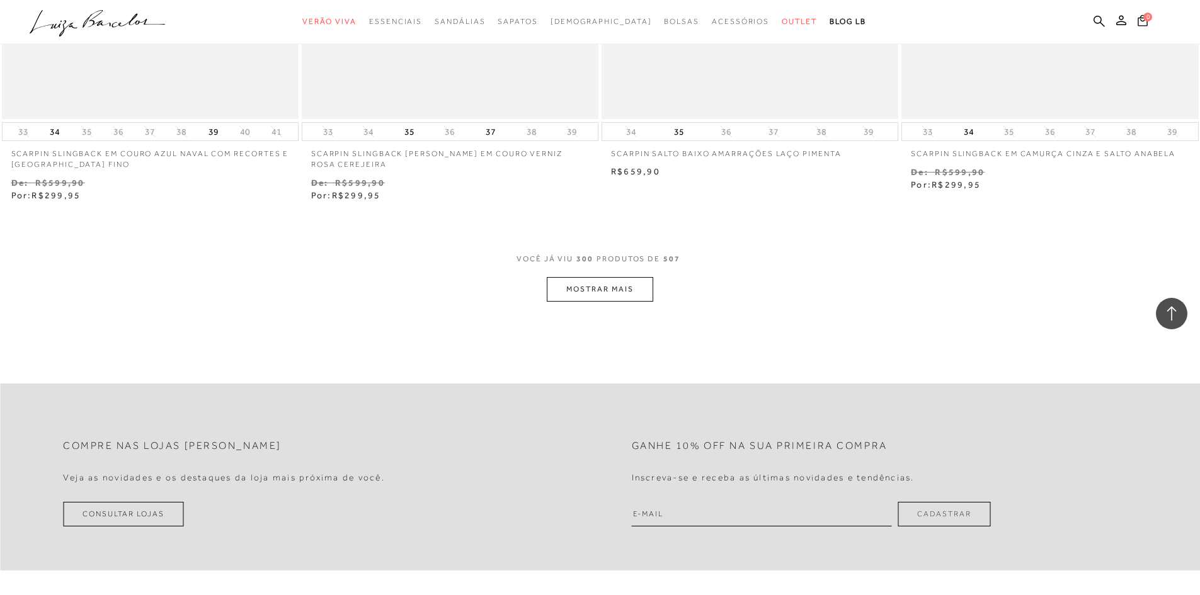
click at [603, 277] on button "MOSTRAR MAIS" at bounding box center [600, 289] width 106 height 25
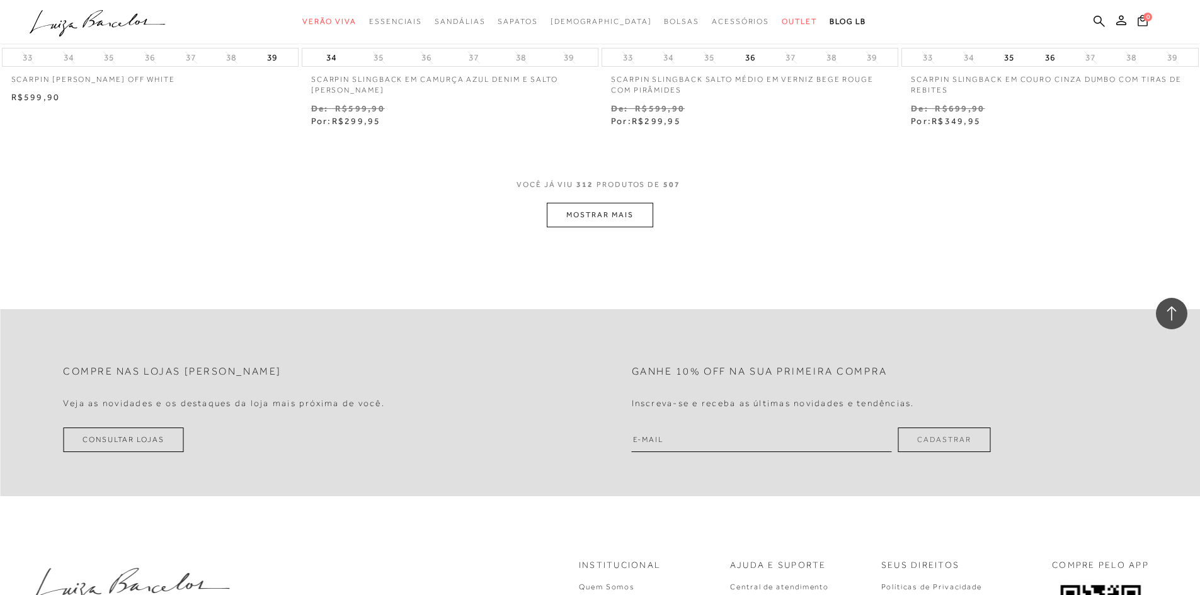
scroll to position [41949, 0]
click at [614, 198] on button "MOSTRAR MAIS" at bounding box center [600, 210] width 106 height 25
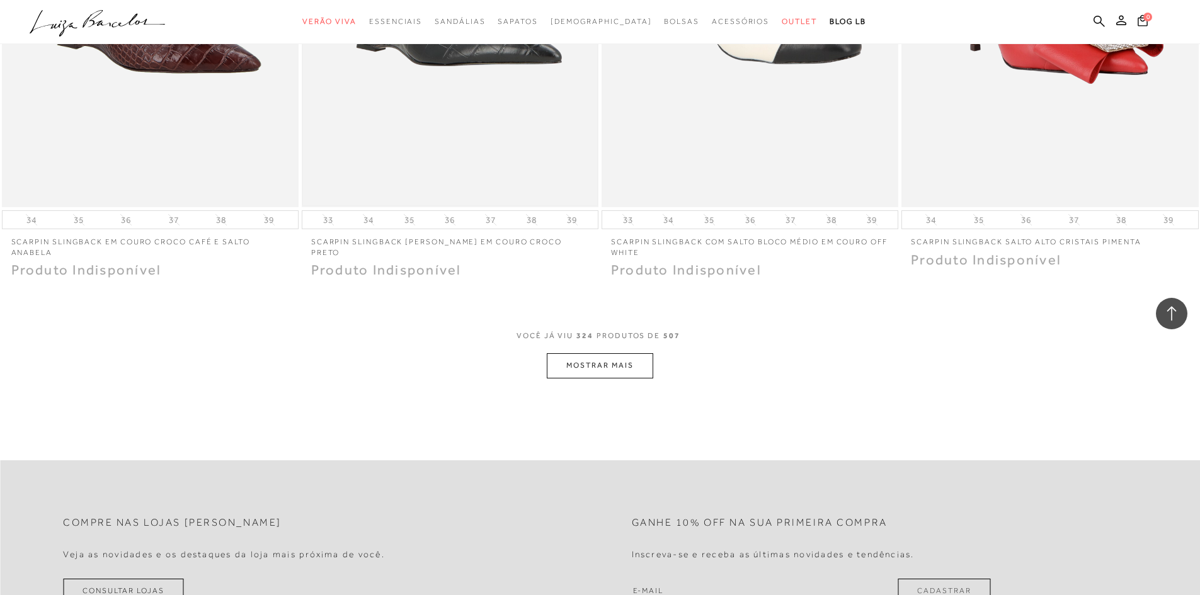
scroll to position [43397, 0]
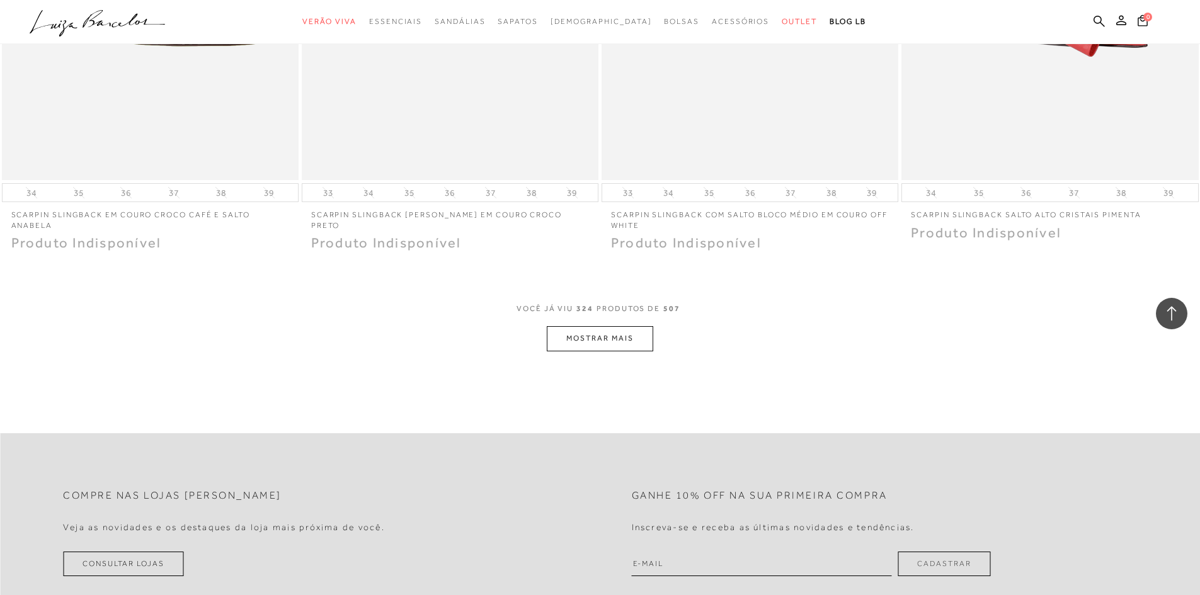
click at [615, 336] on button "MOSTRAR MAIS" at bounding box center [600, 338] width 106 height 25
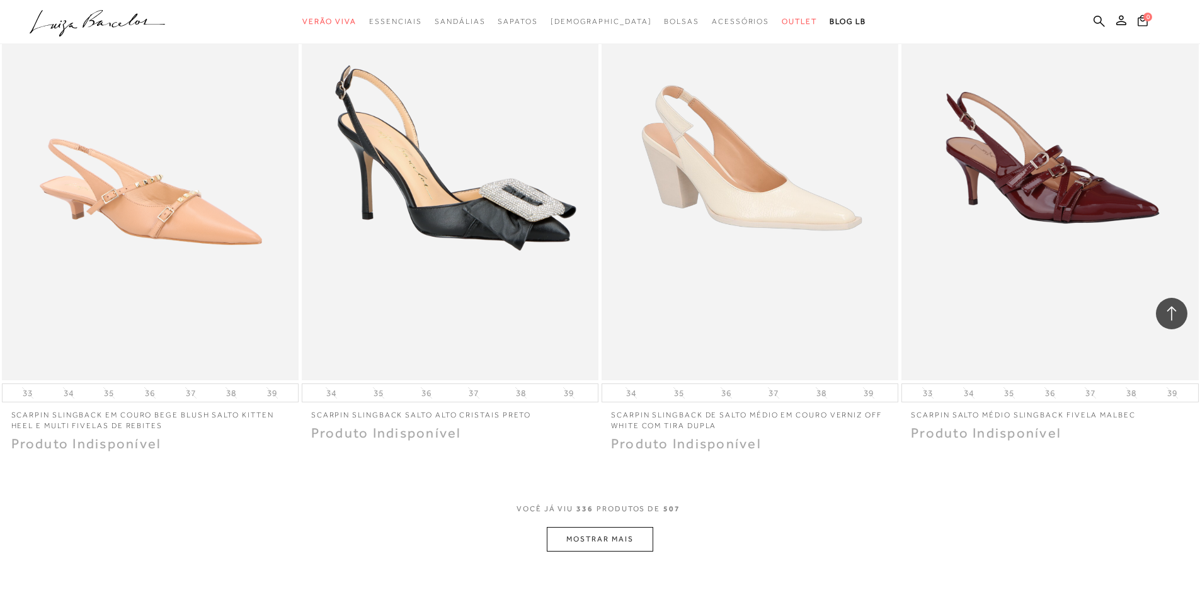
scroll to position [44783, 0]
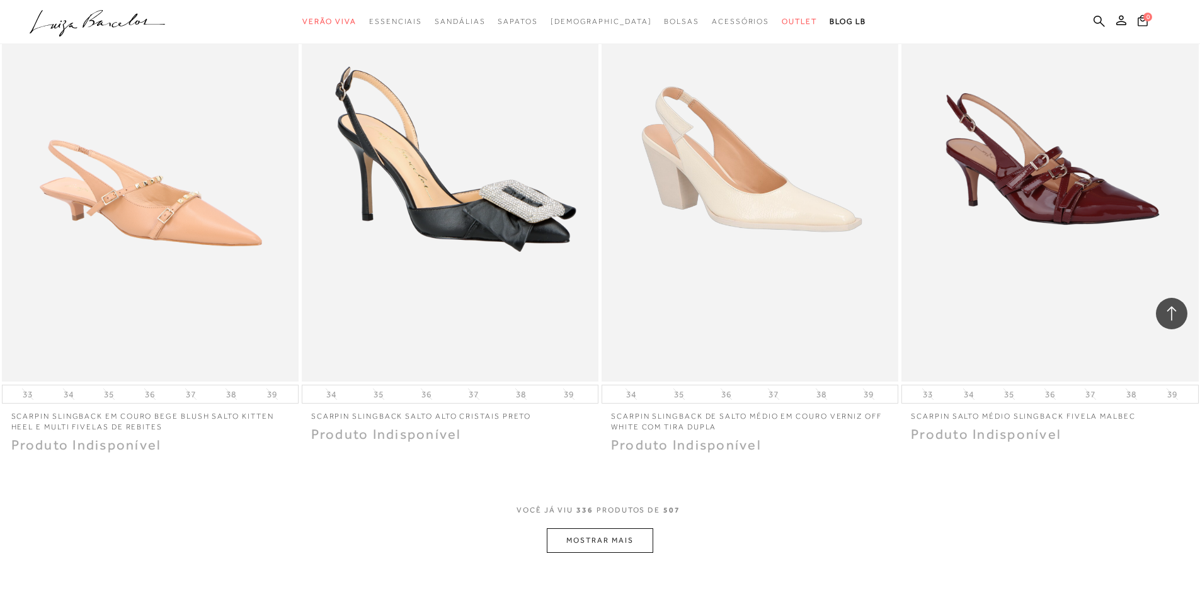
click at [608, 531] on button "MOSTRAR MAIS" at bounding box center [600, 540] width 106 height 25
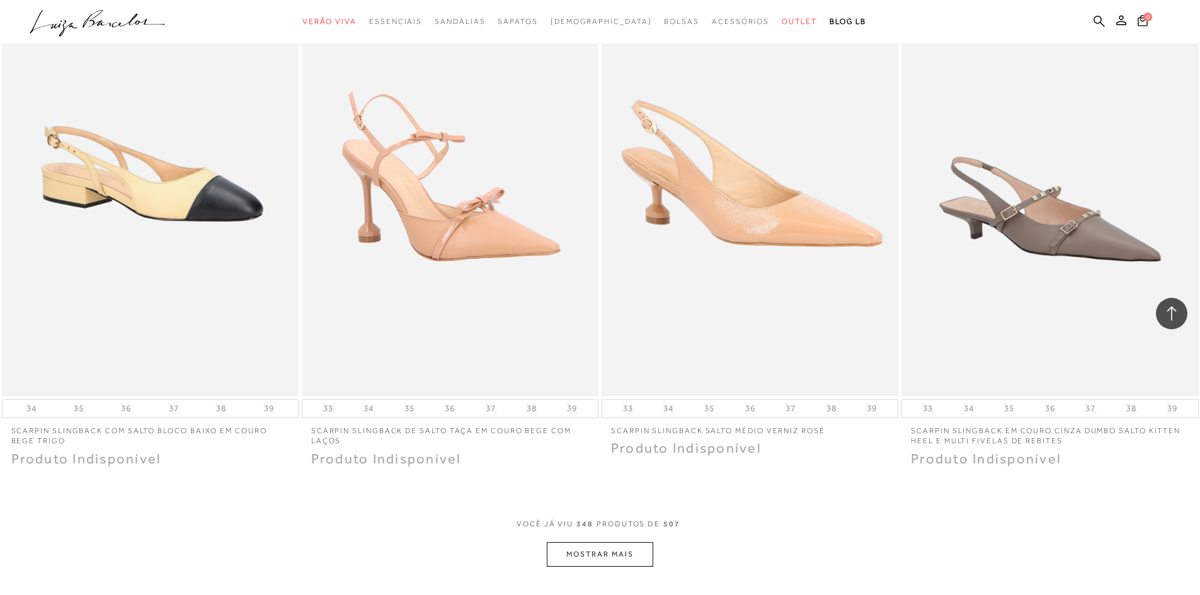
scroll to position [46484, 0]
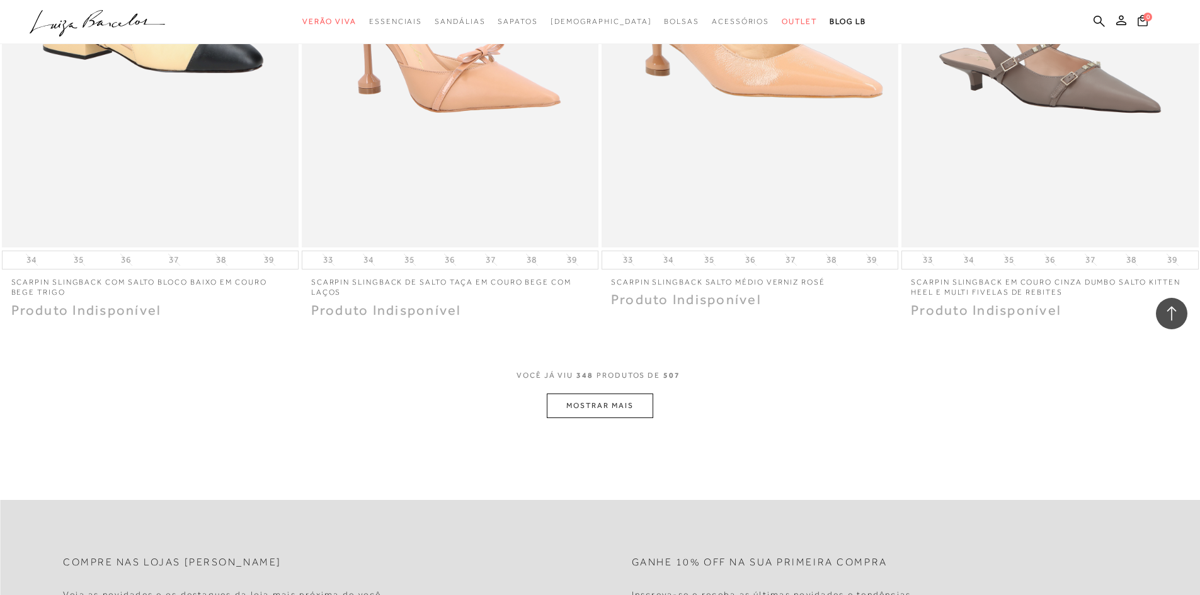
click at [568, 402] on button "MOSTRAR MAIS" at bounding box center [600, 406] width 106 height 25
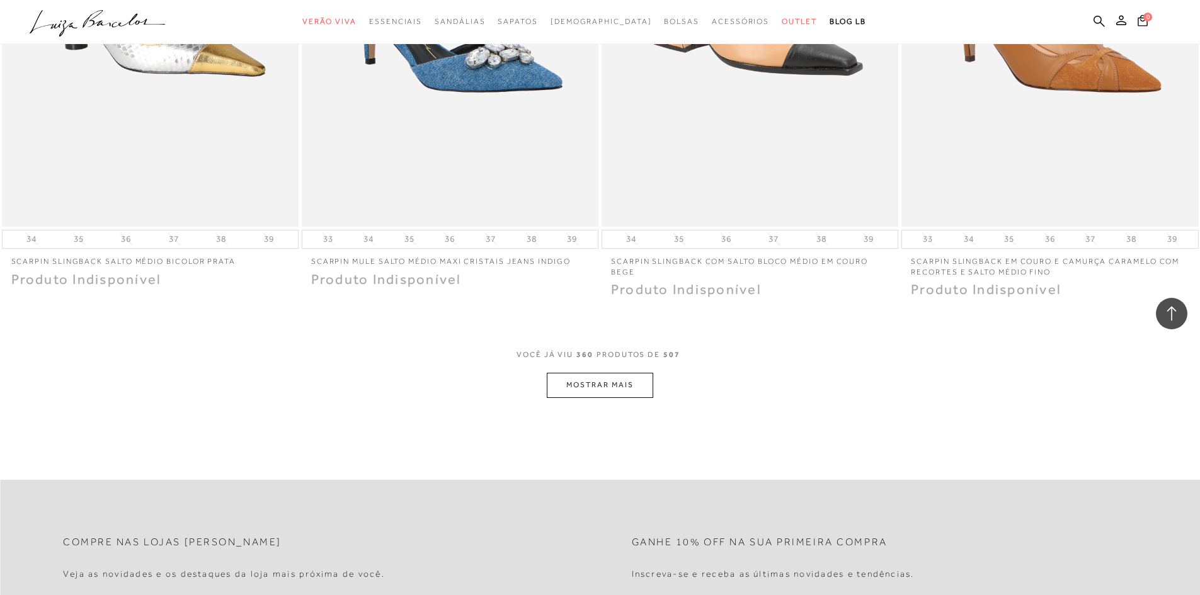
scroll to position [48121, 0]
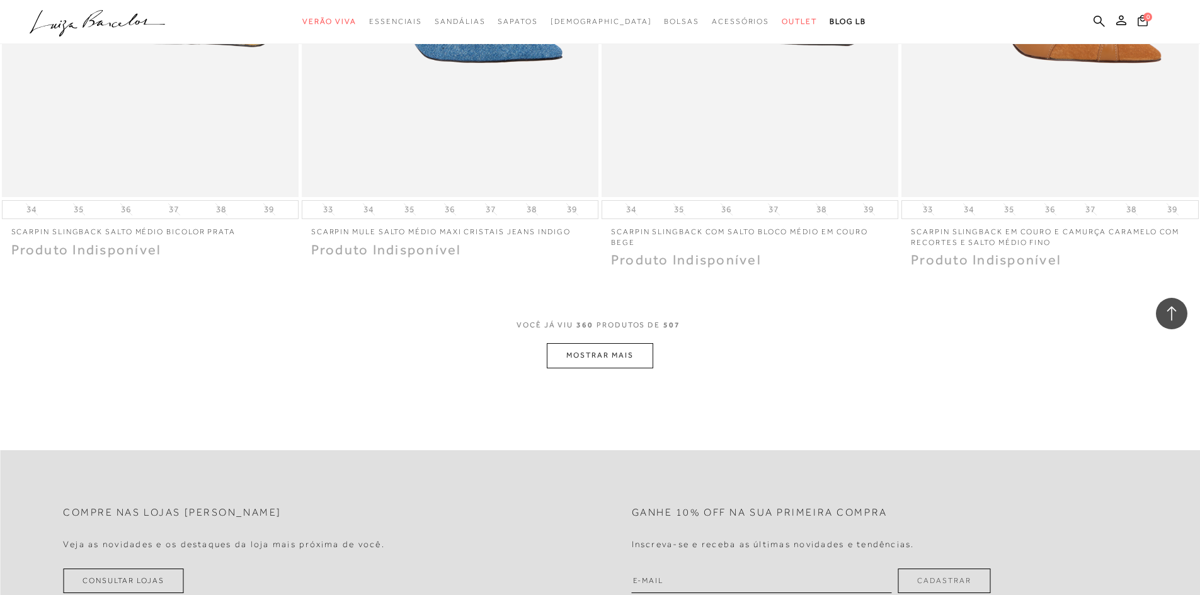
click at [565, 346] on button "MOSTRAR MAIS" at bounding box center [600, 355] width 106 height 25
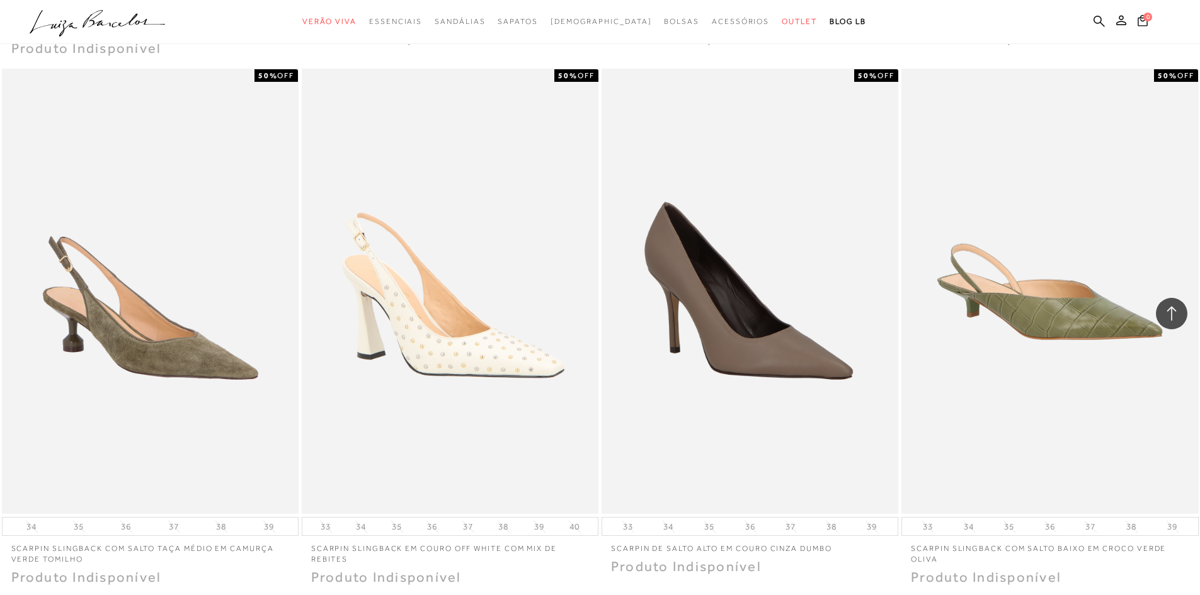
scroll to position [49570, 0]
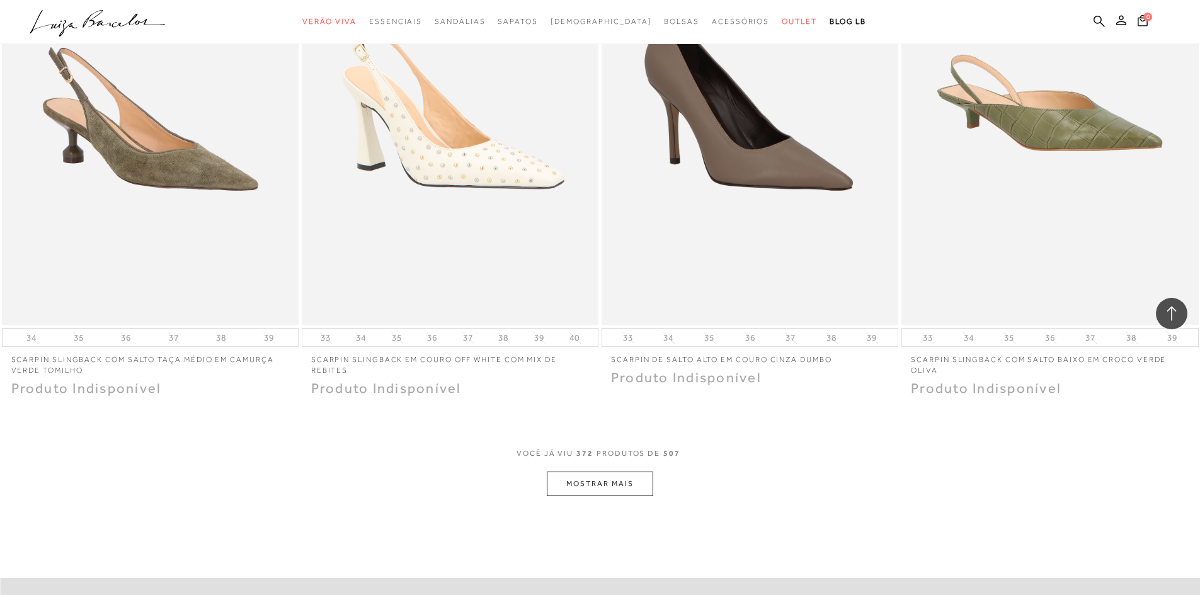
click at [635, 481] on button "MOSTRAR MAIS" at bounding box center [600, 484] width 106 height 25
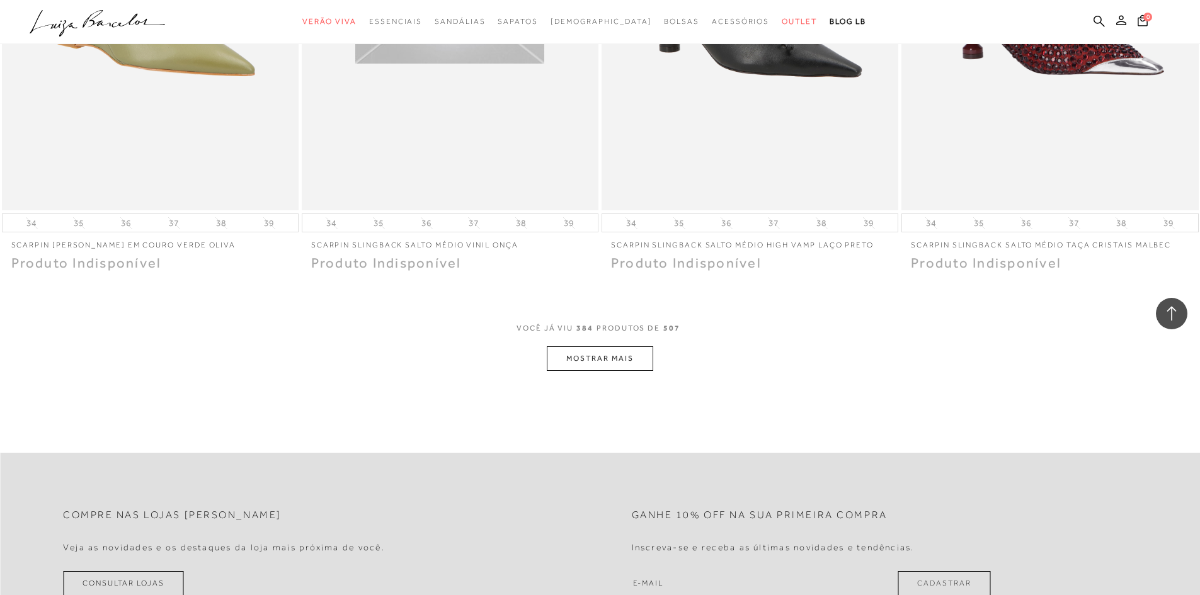
scroll to position [51271, 0]
click at [601, 358] on button "MOSTRAR MAIS" at bounding box center [600, 360] width 106 height 25
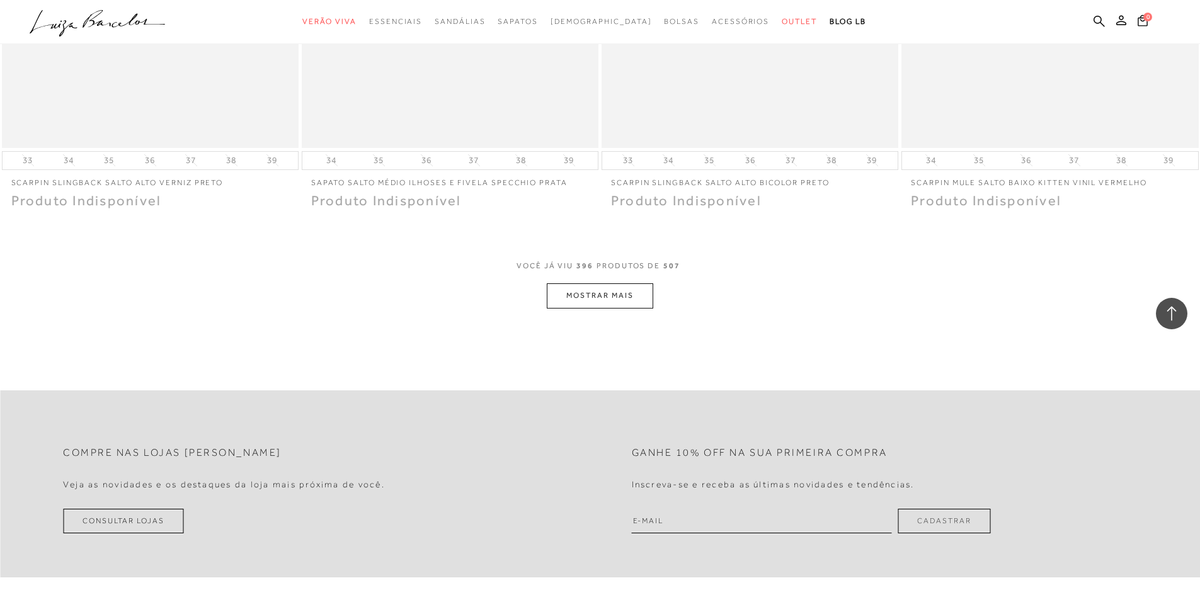
scroll to position [52908, 0]
click at [613, 297] on button "MOSTRAR MAIS" at bounding box center [600, 299] width 106 height 25
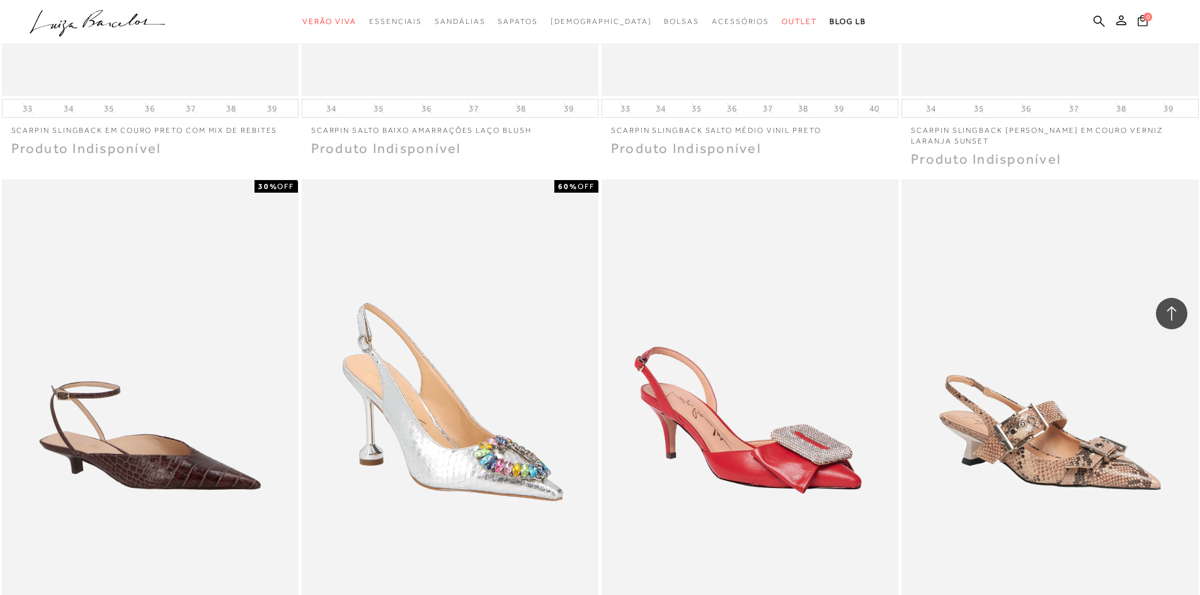
scroll to position [54231, 0]
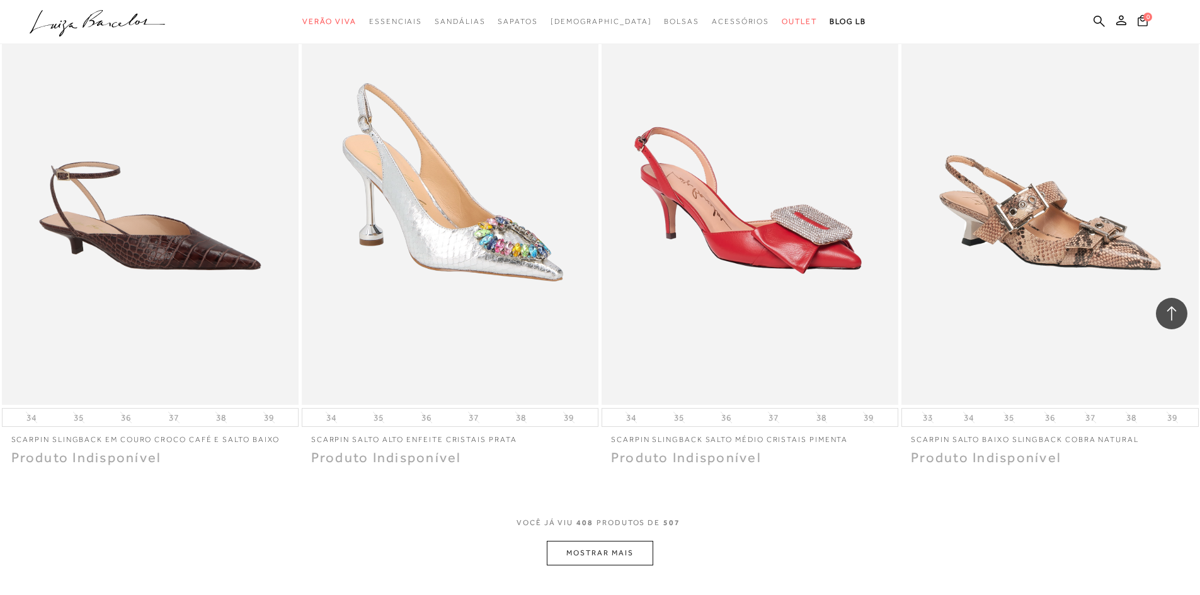
click at [600, 545] on button "MOSTRAR MAIS" at bounding box center [600, 553] width 106 height 25
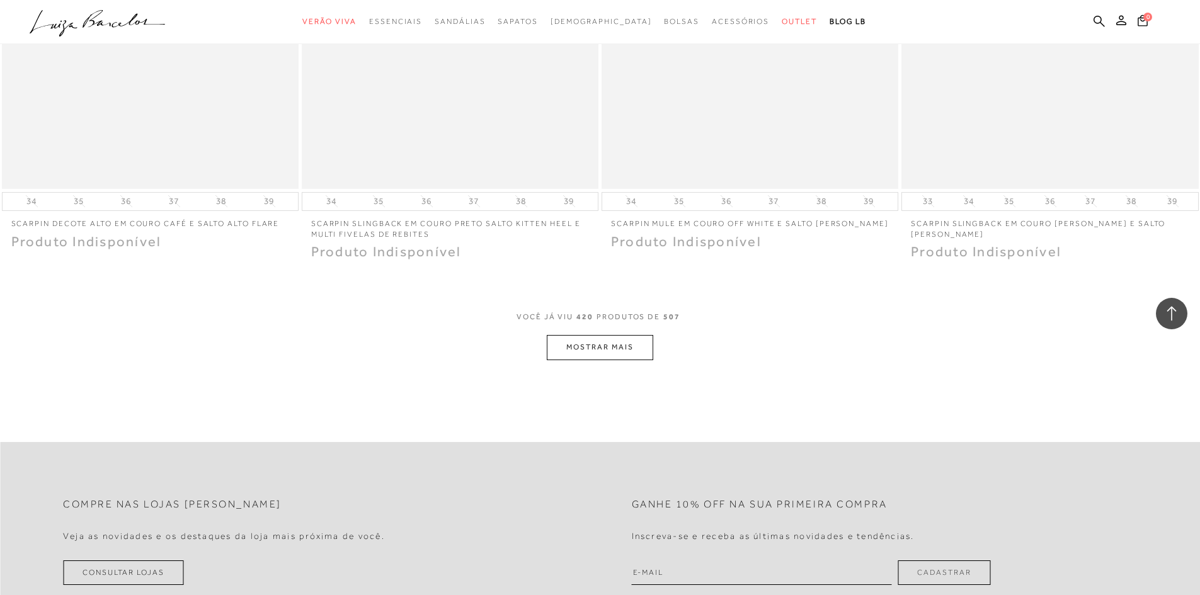
scroll to position [55954, 0]
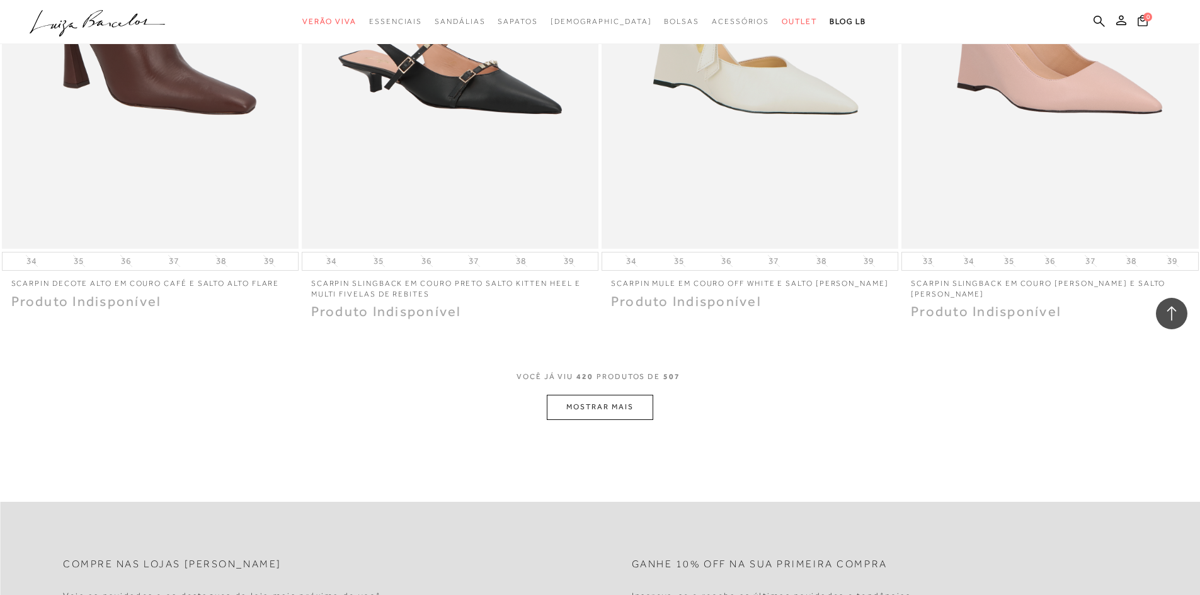
click at [619, 395] on button "MOSTRAR MAIS" at bounding box center [600, 407] width 106 height 25
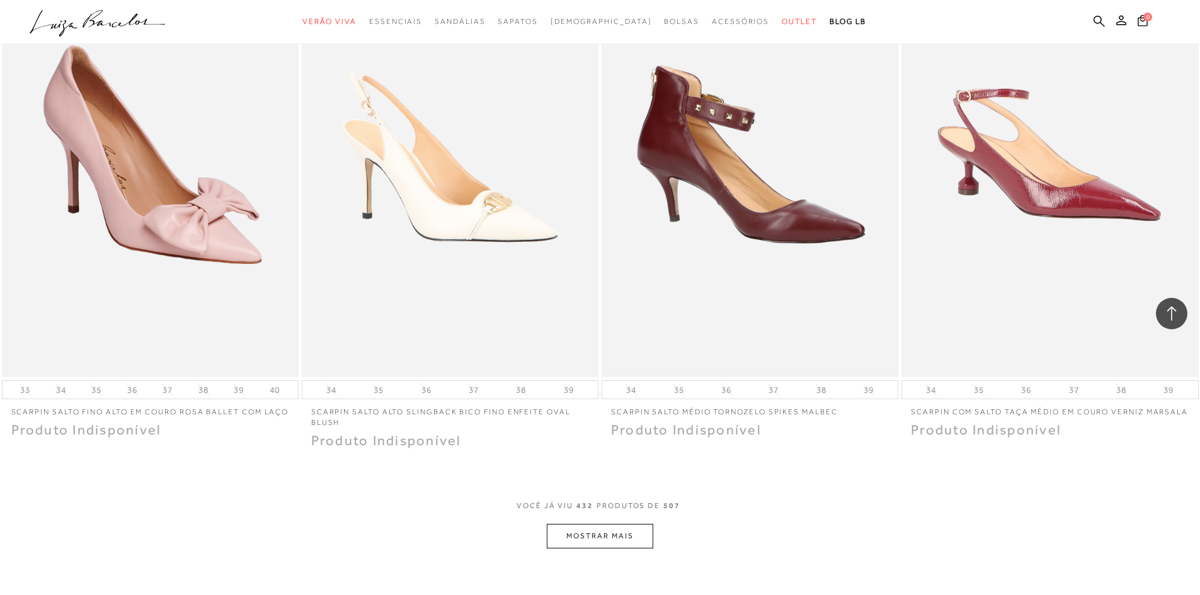
scroll to position [57402, 0]
click at [591, 525] on button "MOSTRAR MAIS" at bounding box center [600, 535] width 106 height 25
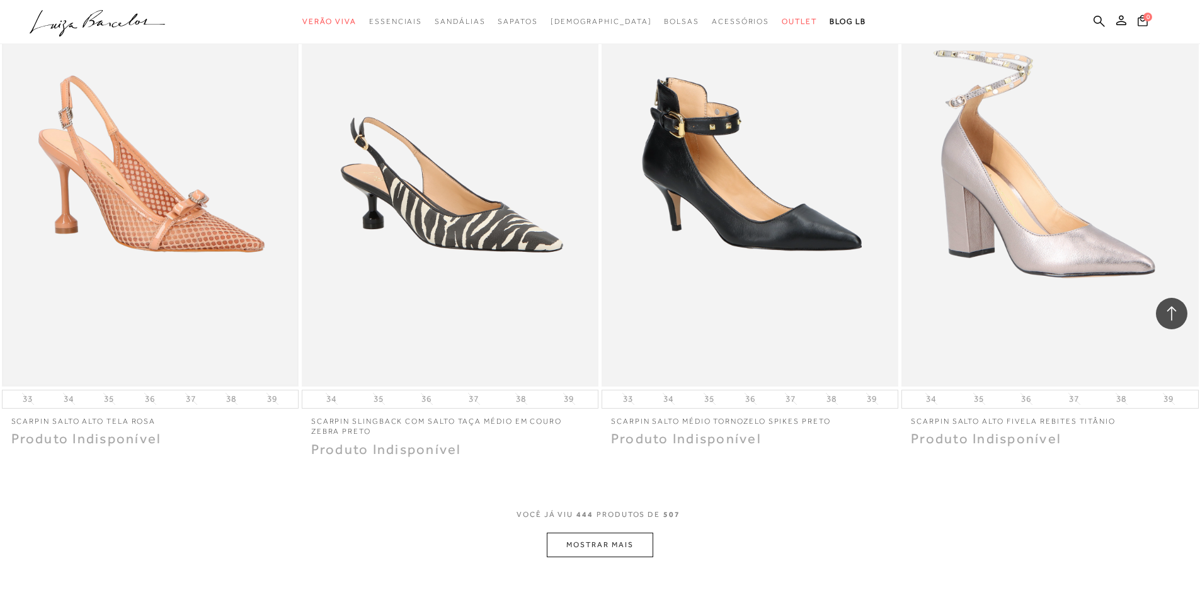
scroll to position [58977, 0]
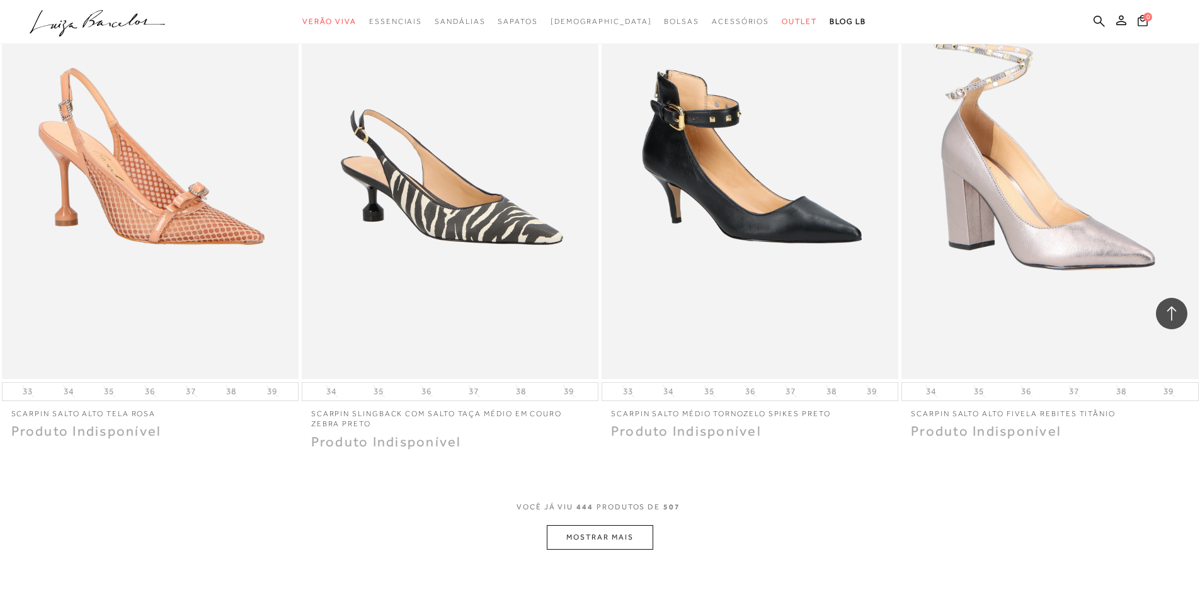
click at [587, 527] on button "MOSTRAR MAIS" at bounding box center [600, 537] width 106 height 25
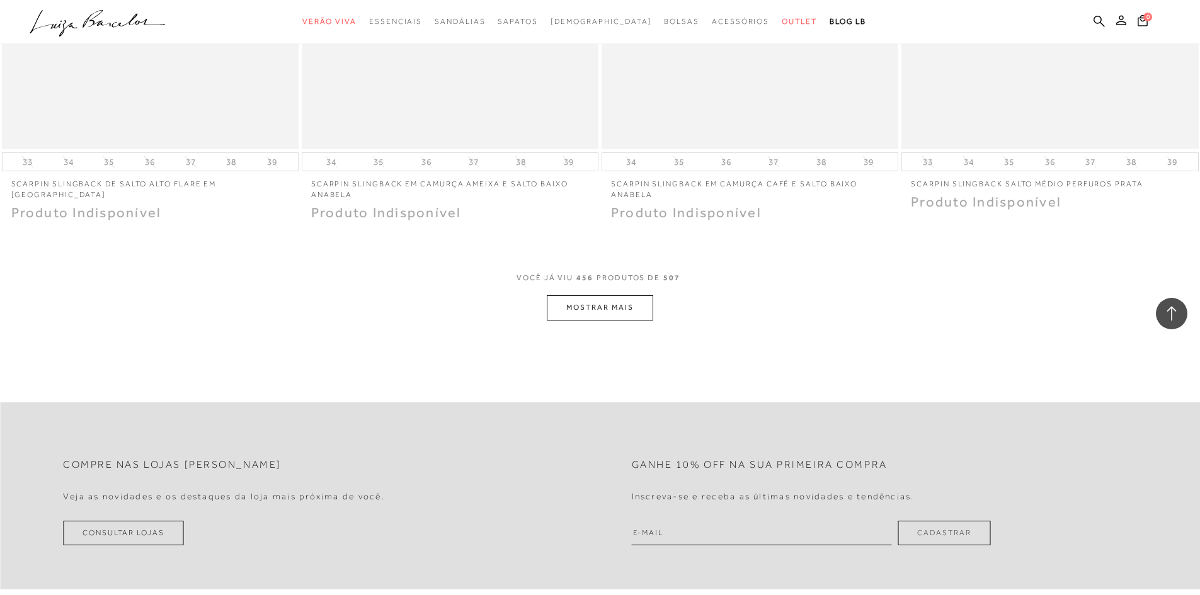
scroll to position [60804, 0]
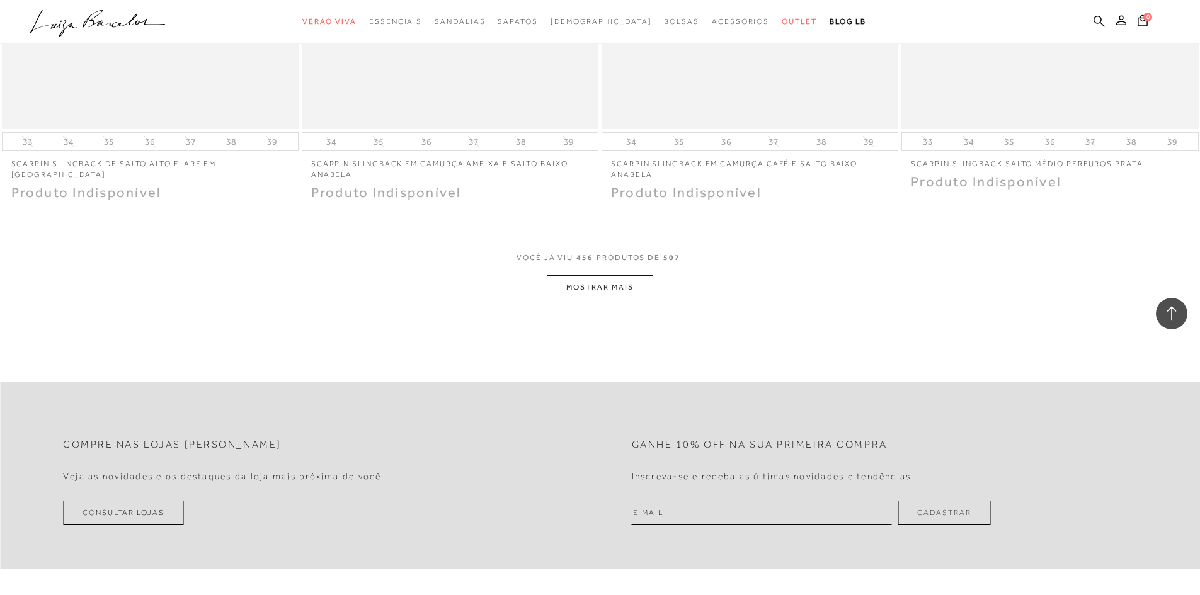
click at [579, 275] on button "MOSTRAR MAIS" at bounding box center [600, 287] width 106 height 25
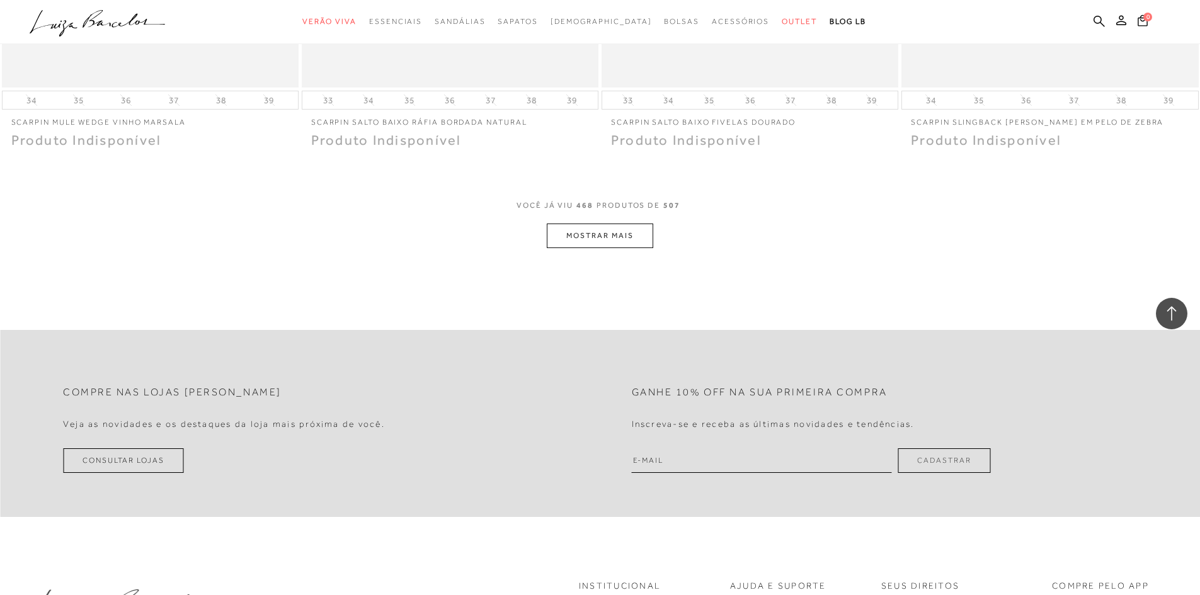
scroll to position [62477, 0]
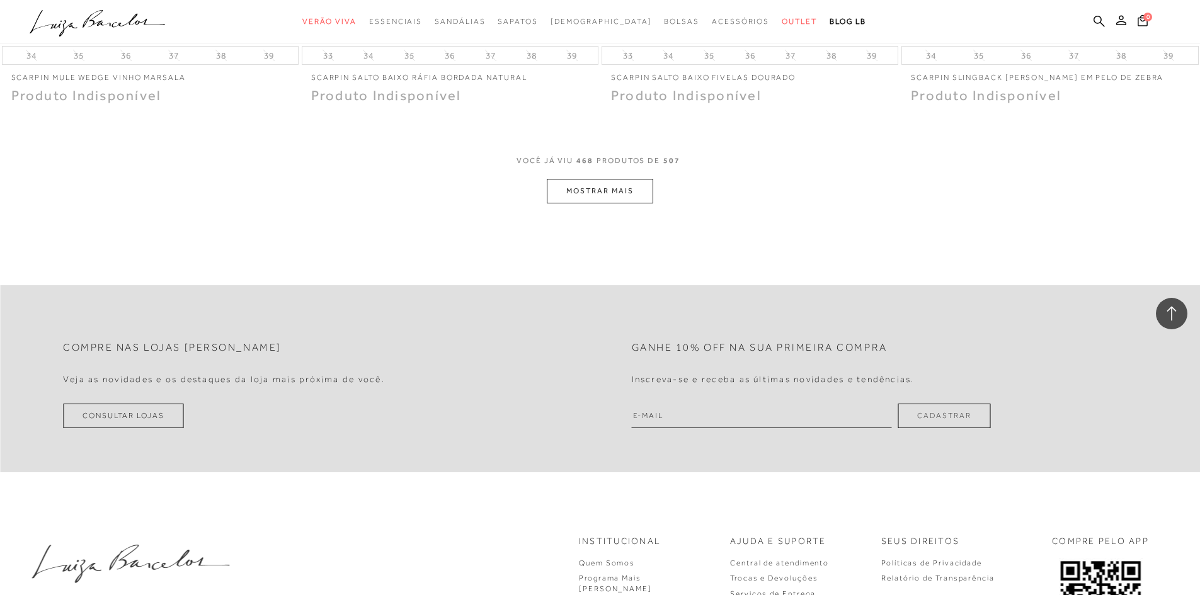
click at [618, 185] on button "MOSTRAR MAIS" at bounding box center [600, 191] width 106 height 25
